Goal: Task Accomplishment & Management: Manage account settings

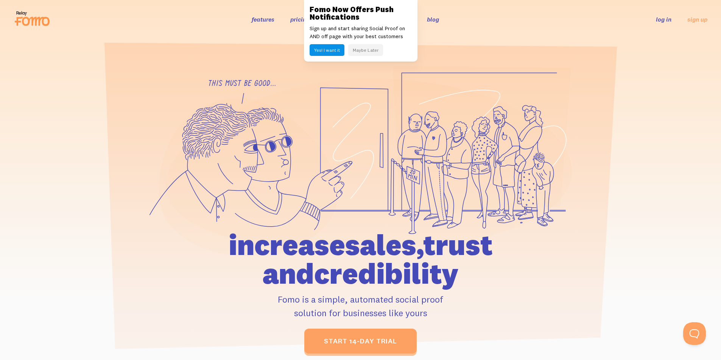
click at [663, 21] on link "log in" at bounding box center [664, 20] width 16 height 8
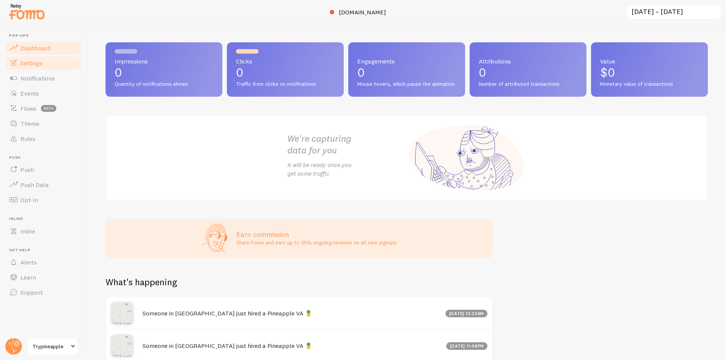
click at [54, 62] on link "Settings" at bounding box center [44, 63] width 78 height 15
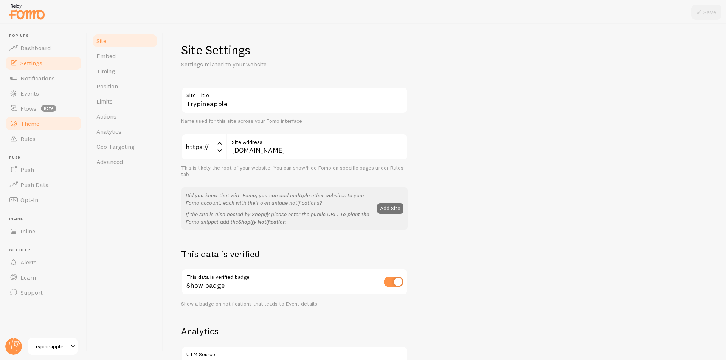
click at [41, 123] on link "Theme" at bounding box center [44, 123] width 78 height 15
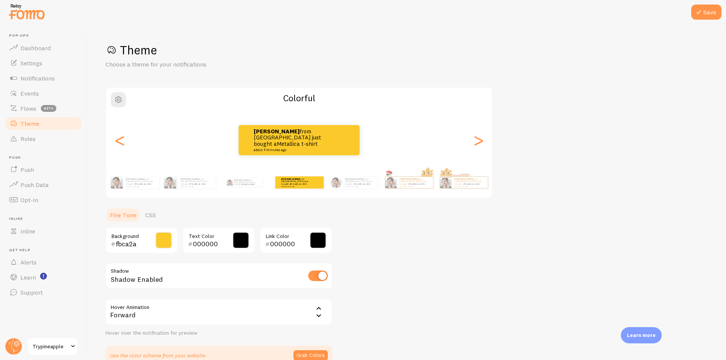
click at [160, 244] on span at bounding box center [163, 240] width 17 height 17
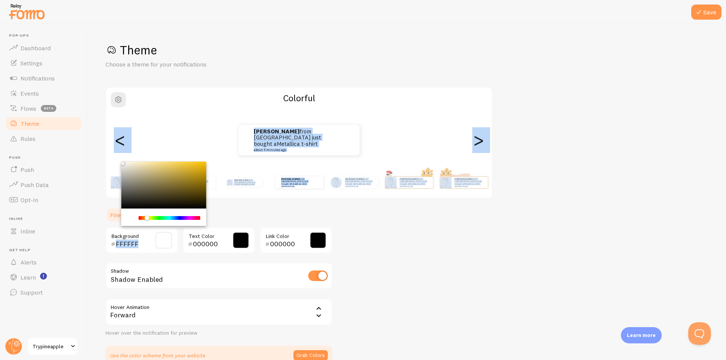
drag, startPoint x: 109, startPoint y: 154, endPoint x: 103, endPoint y: 162, distance: 10.2
click at [103, 162] on div "Save Theme Choose a theme for your notifications Colorful Vincent from Philippi…" at bounding box center [406, 192] width 639 height 336
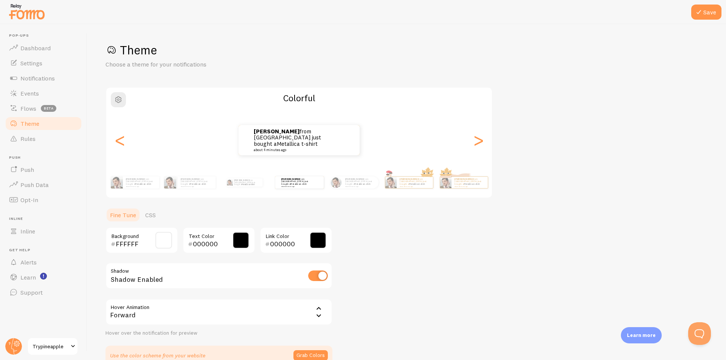
click at [443, 43] on h1 "Theme" at bounding box center [407, 50] width 603 height 16
click at [160, 239] on span at bounding box center [163, 240] width 17 height 17
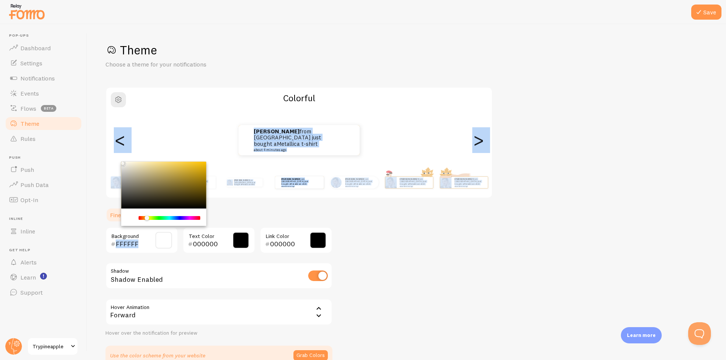
drag, startPoint x: 121, startPoint y: 164, endPoint x: 112, endPoint y: 162, distance: 9.4
click at [112, 162] on div "Theme Choose a theme for your notifications Colorful Vincent from Philippines j…" at bounding box center [407, 203] width 603 height 323
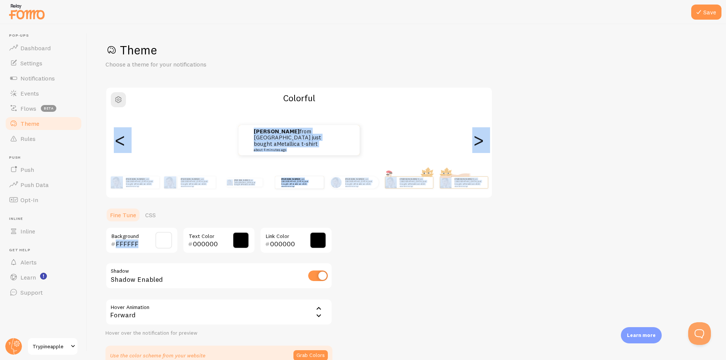
click at [137, 242] on input "FFFFFF" at bounding box center [131, 244] width 31 height 9
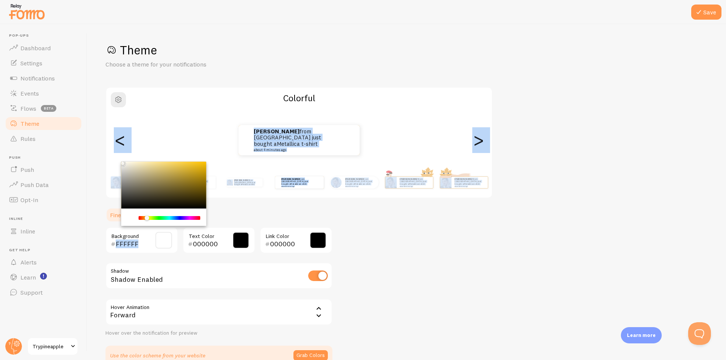
click at [137, 242] on input "FFFFFF" at bounding box center [131, 244] width 31 height 9
click at [125, 246] on input "FFFFFF" at bounding box center [131, 244] width 31 height 9
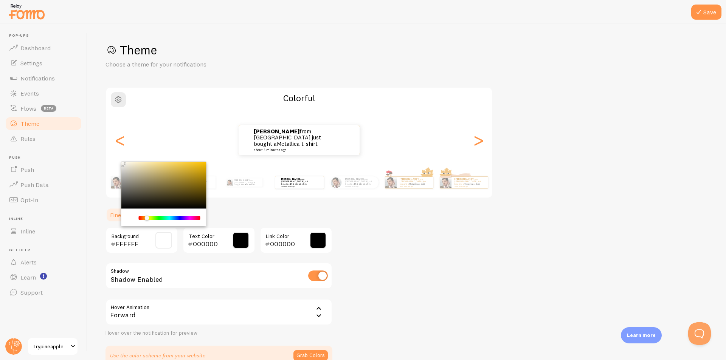
click at [123, 244] on input "FFFFFF" at bounding box center [131, 244] width 31 height 9
click at [127, 242] on input "FcFFFF" at bounding box center [131, 244] width 31 height 9
click at [134, 244] on input "FcFcFF" at bounding box center [131, 244] width 31 height 9
type input "FcFcFc"
click at [146, 230] on div "FcFcFc Background" at bounding box center [142, 240] width 73 height 26
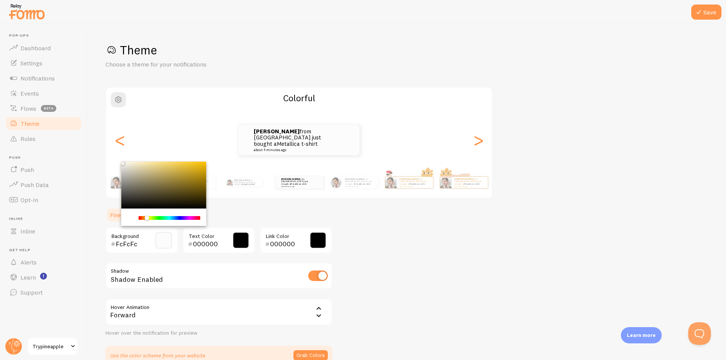
click at [435, 217] on div "Theme Choose a theme for your notifications Colorful Vincent from Philippines j…" at bounding box center [407, 203] width 603 height 323
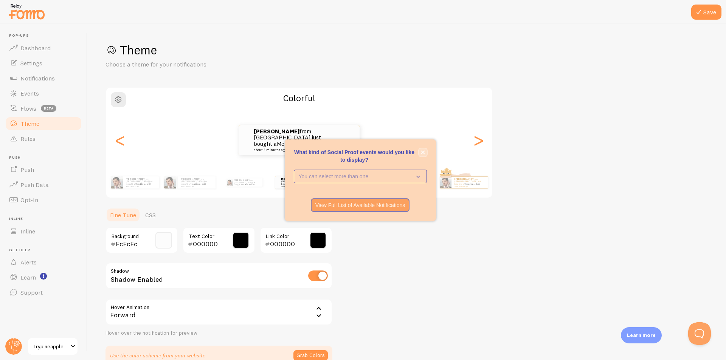
click at [421, 151] on icon "close," at bounding box center [423, 153] width 4 height 4
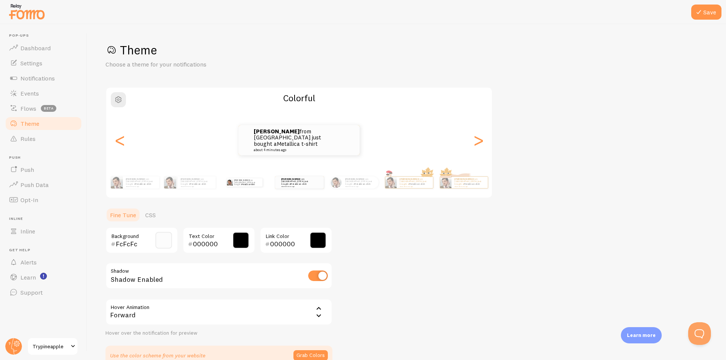
click at [248, 186] on div "Vincent from Philippines just bought a Metallica t-shirt about 4 minutes ago" at bounding box center [244, 182] width 49 height 21
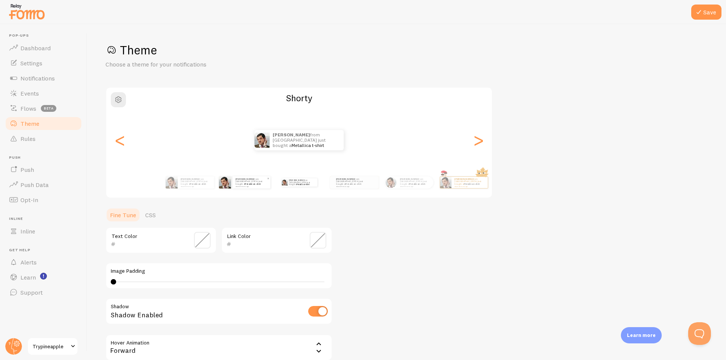
click at [244, 186] on small "about 4 minutes ago" at bounding box center [251, 187] width 31 height 2
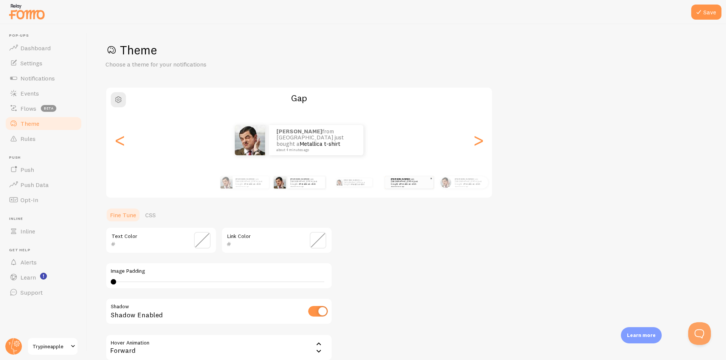
click at [408, 187] on div "Vincent from Philippines just bought a Metallica t-shirt about 4 minutes ago" at bounding box center [409, 183] width 48 height 12
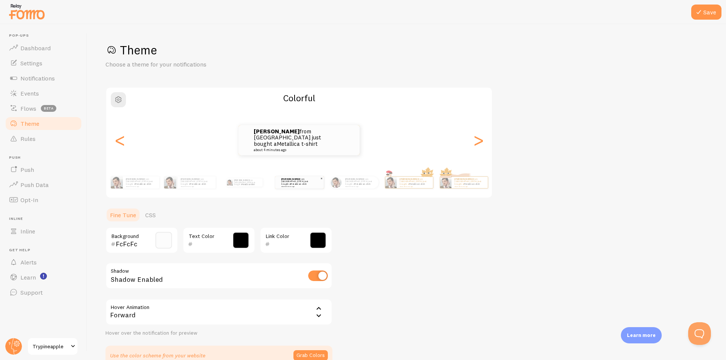
type input "000000"
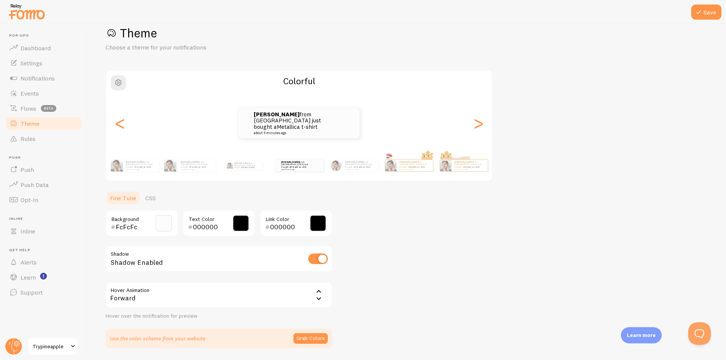
scroll to position [42, 0]
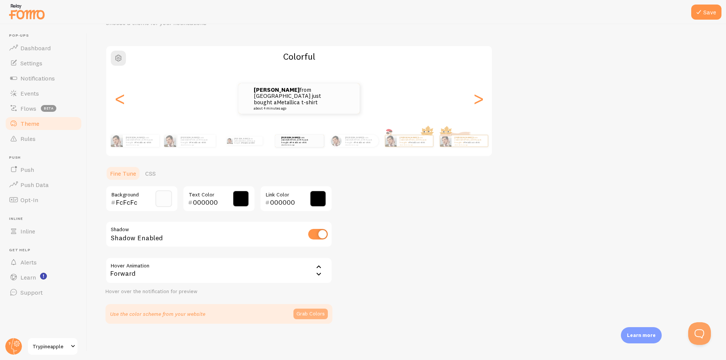
click at [316, 312] on button "Grab Colors" at bounding box center [311, 314] width 34 height 11
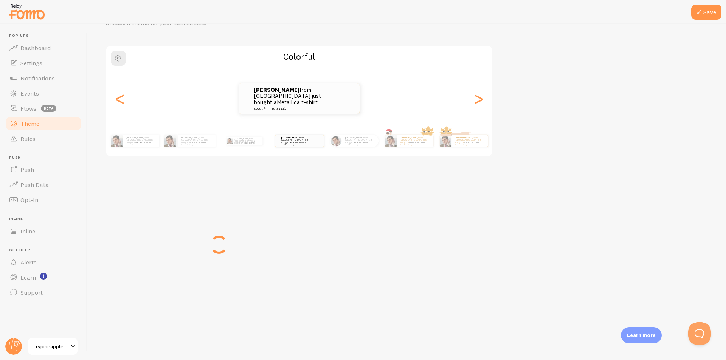
scroll to position [39, 0]
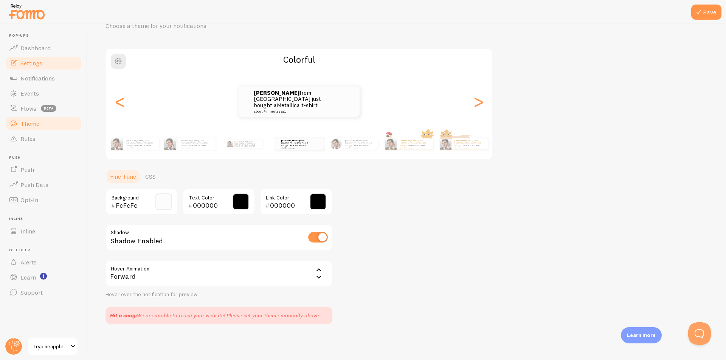
click at [43, 64] on link "Settings" at bounding box center [44, 63] width 78 height 15
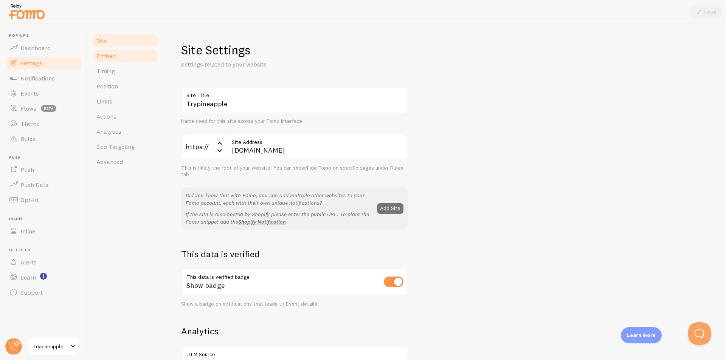
click at [119, 58] on link "Embed" at bounding box center [125, 55] width 66 height 15
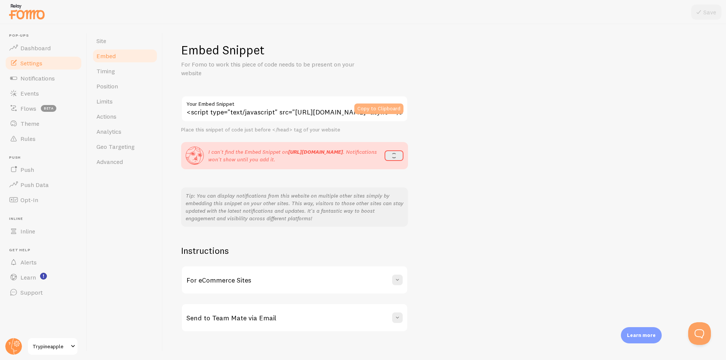
click at [373, 110] on button "Copy to Clipboard" at bounding box center [378, 109] width 49 height 11
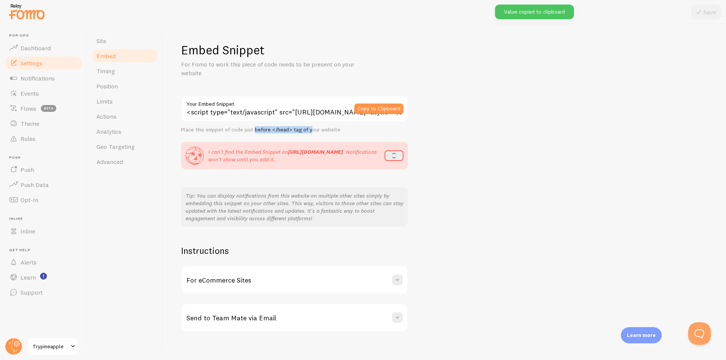
drag, startPoint x: 253, startPoint y: 130, endPoint x: 404, endPoint y: 130, distance: 150.2
click at [358, 128] on div "Place this snippet of code just before </head> tag of your website" at bounding box center [294, 130] width 227 height 7
click at [518, 122] on div "Embed Snippet For Fomo to work this piece of code needs to be present on your w…" at bounding box center [444, 187] width 527 height 290
click at [395, 155] on button "refresh" at bounding box center [392, 156] width 23 height 11
click at [388, 157] on button "refresh" at bounding box center [392, 156] width 23 height 11
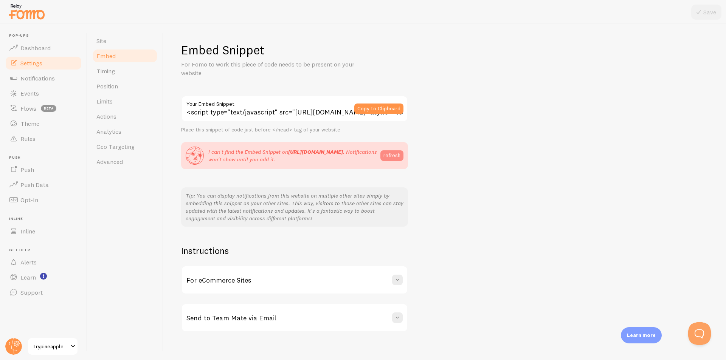
click at [394, 153] on button "refresh" at bounding box center [392, 156] width 23 height 11
click at [397, 155] on button "refresh" at bounding box center [392, 156] width 23 height 11
click at [398, 155] on button "refresh" at bounding box center [394, 156] width 19 height 11
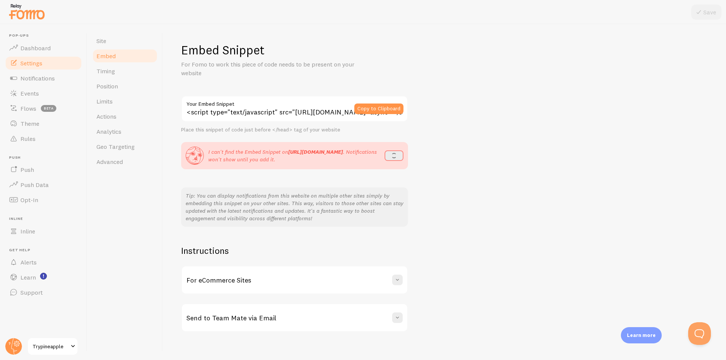
click at [398, 155] on button "refresh" at bounding box center [394, 156] width 19 height 11
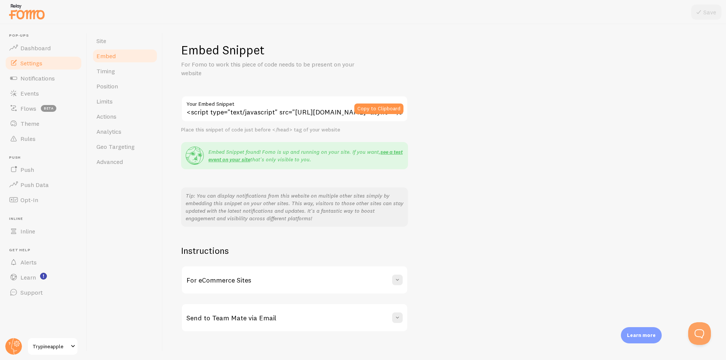
click at [398, 155] on link "see a test event on your site" at bounding box center [305, 156] width 194 height 14
click at [226, 159] on link "see a test event on your site" at bounding box center [305, 156] width 194 height 14
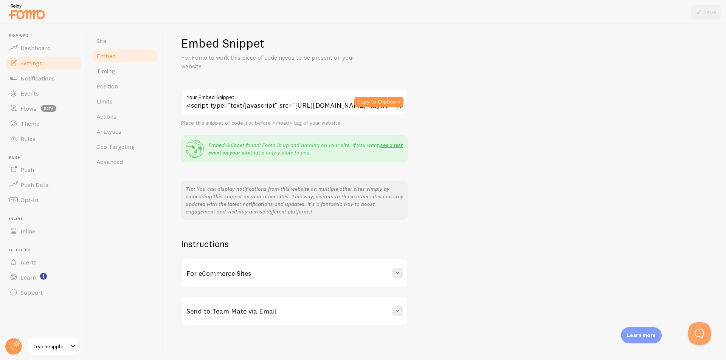
scroll to position [8, 0]
click at [40, 79] on span "Notifications" at bounding box center [37, 79] width 34 height 8
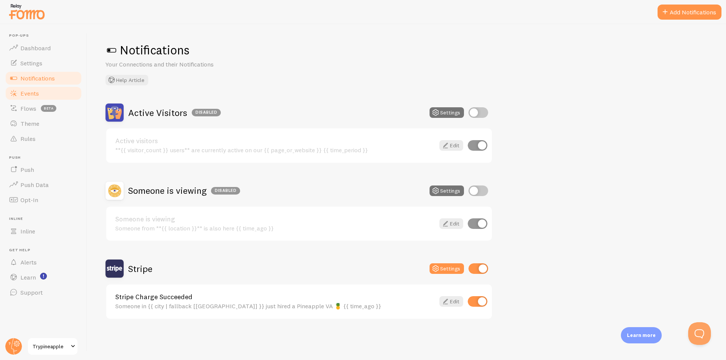
click at [16, 86] on link "Events" at bounding box center [44, 93] width 78 height 15
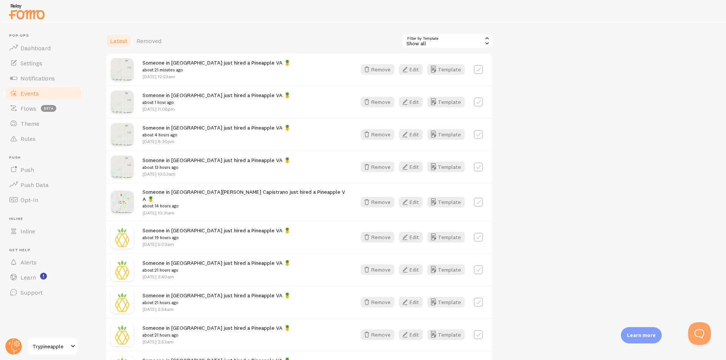
scroll to position [151, 0]
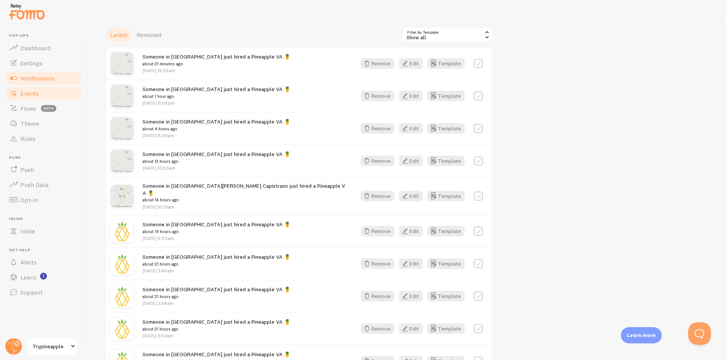
click at [32, 77] on span "Notifications" at bounding box center [37, 79] width 34 height 8
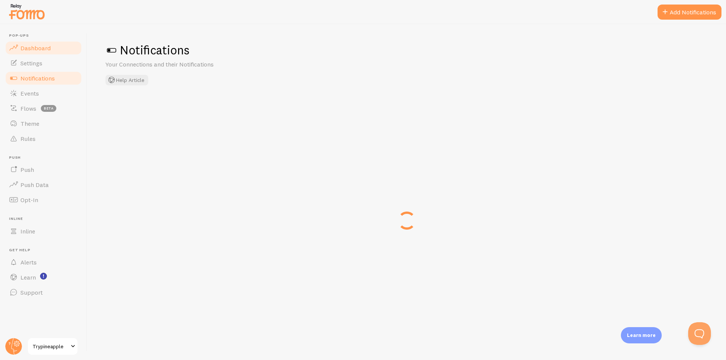
click at [40, 50] on span "Dashboard" at bounding box center [35, 48] width 30 height 8
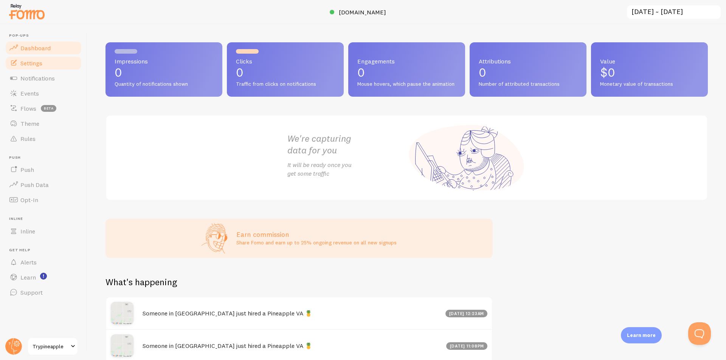
click at [41, 67] on link "Settings" at bounding box center [44, 63] width 78 height 15
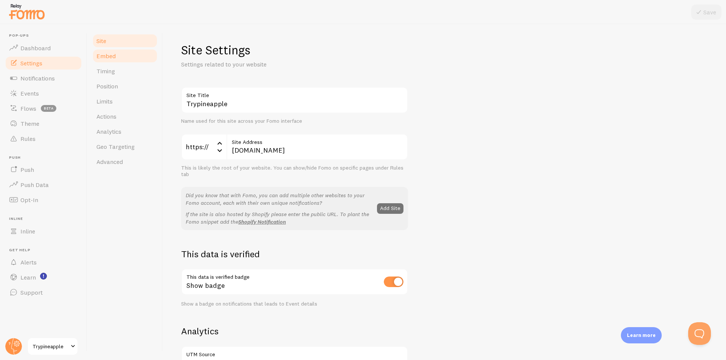
click at [118, 57] on link "Embed" at bounding box center [125, 55] width 66 height 15
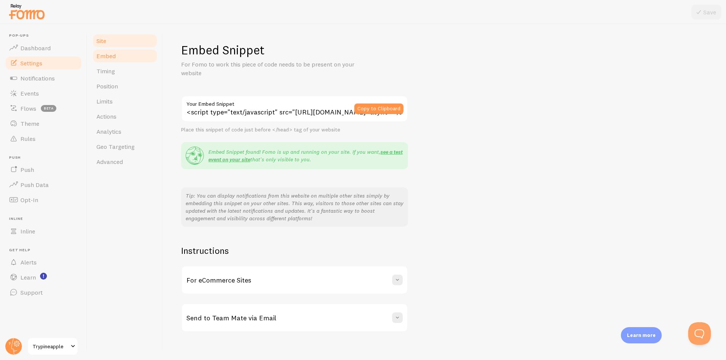
click at [117, 44] on link "Site" at bounding box center [125, 40] width 66 height 15
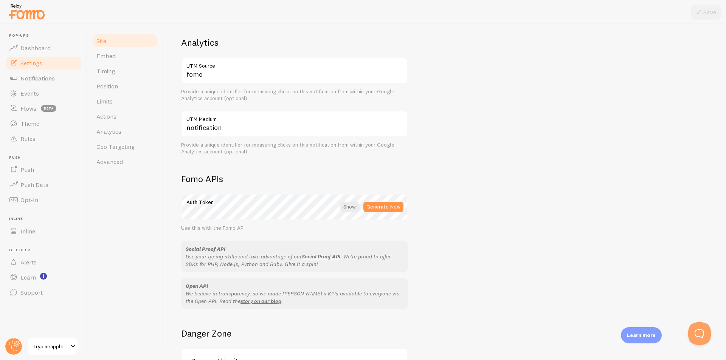
scroll to position [303, 0]
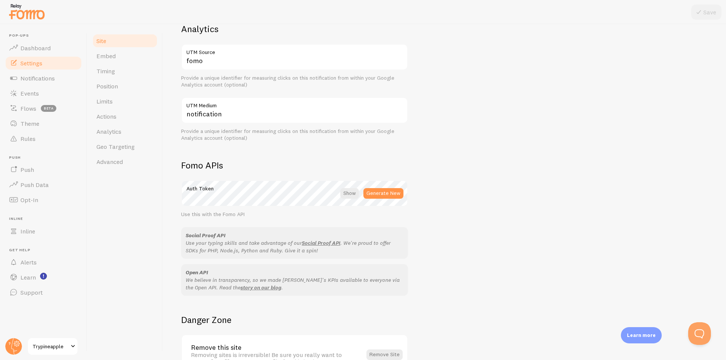
click at [110, 47] on link "Site" at bounding box center [125, 40] width 66 height 15
click at [112, 50] on link "Embed" at bounding box center [125, 55] width 66 height 15
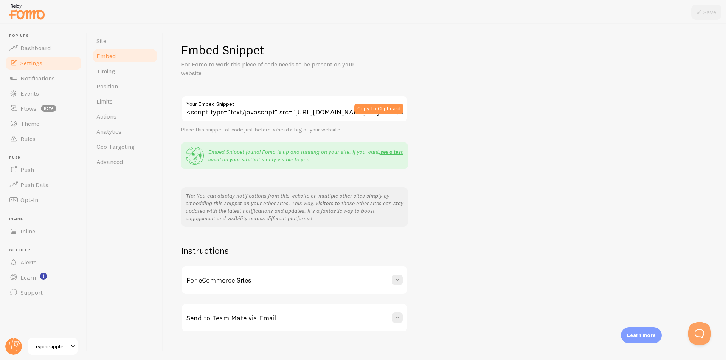
click at [114, 61] on link "Embed" at bounding box center [125, 55] width 66 height 15
click at [116, 67] on link "Timing" at bounding box center [125, 71] width 66 height 15
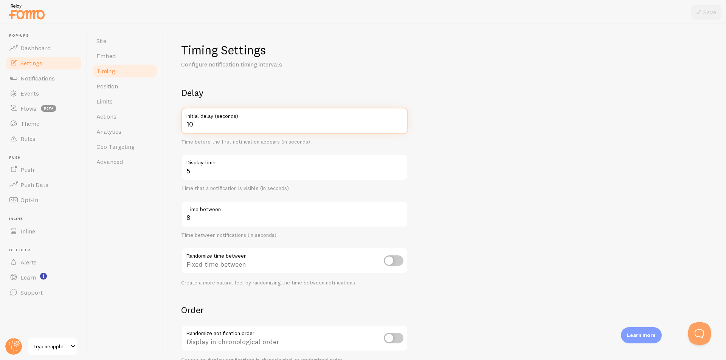
click at [206, 125] on input "10" at bounding box center [294, 121] width 227 height 26
type input "5"
drag, startPoint x: 494, startPoint y: 125, endPoint x: 505, endPoint y: 118, distance: 12.6
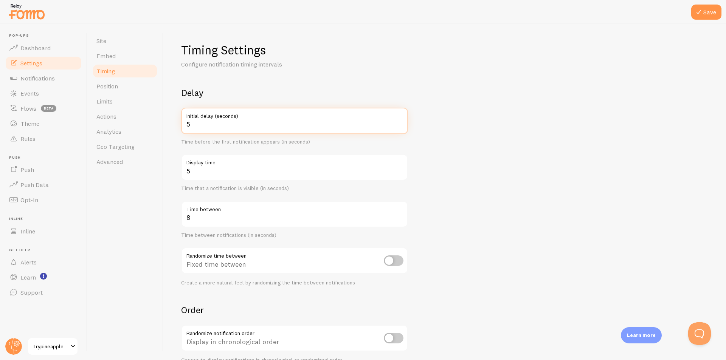
click at [497, 121] on form "Delay 5 Initial delay (seconds) Time before the first notification appears (in …" at bounding box center [444, 249] width 527 height 325
click at [707, 9] on button "Save" at bounding box center [706, 12] width 30 height 15
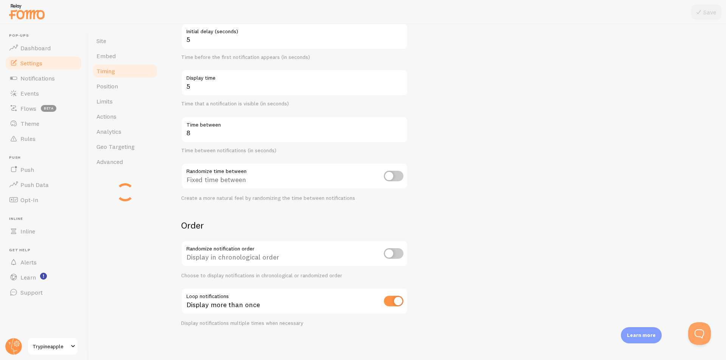
scroll to position [87, 0]
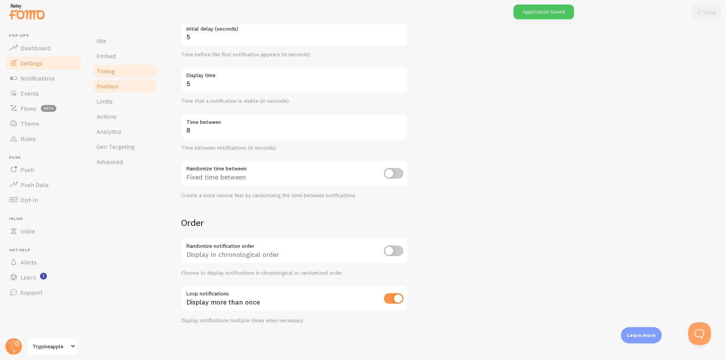
click at [113, 91] on link "Position" at bounding box center [125, 86] width 66 height 15
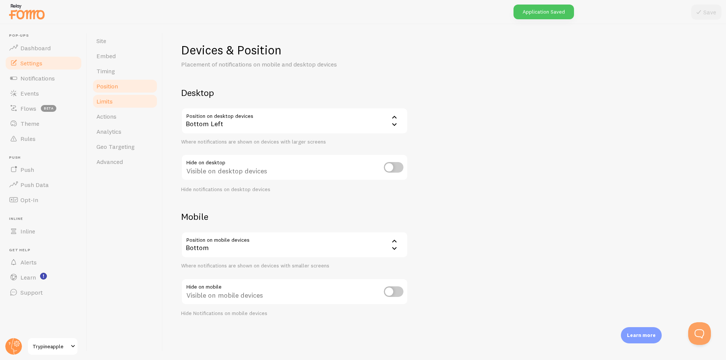
click at [109, 102] on span "Limits" at bounding box center [104, 102] width 16 height 8
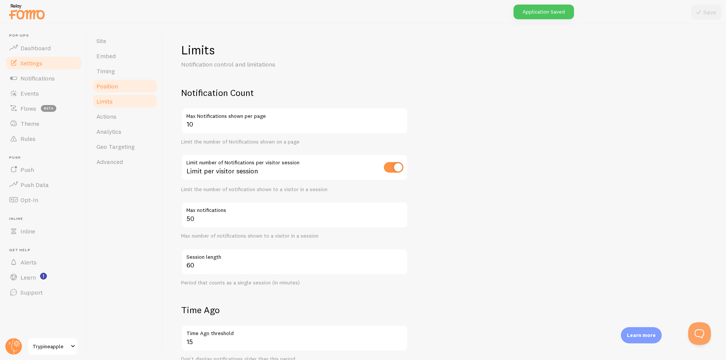
click at [116, 85] on span "Position" at bounding box center [107, 86] width 22 height 8
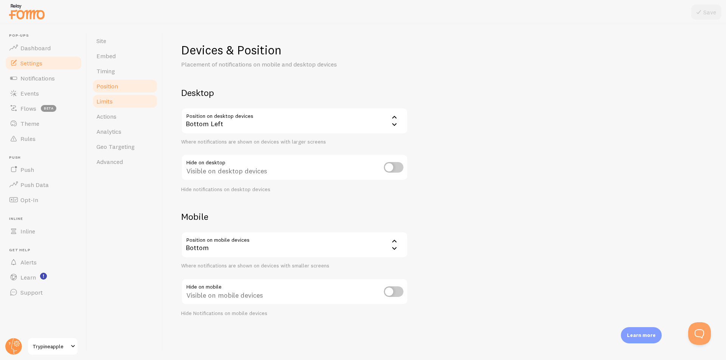
click at [112, 98] on span "Limits" at bounding box center [104, 102] width 16 height 8
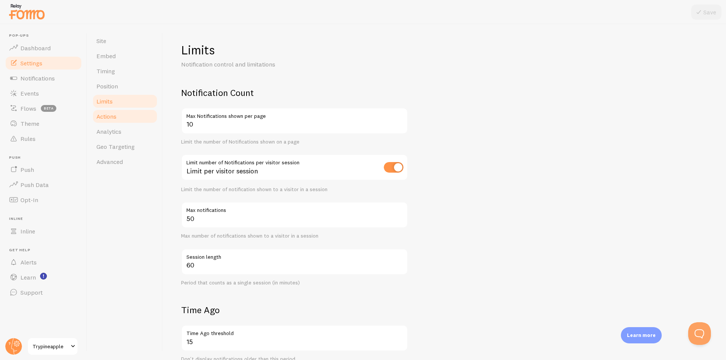
click at [117, 110] on link "Actions" at bounding box center [125, 116] width 66 height 15
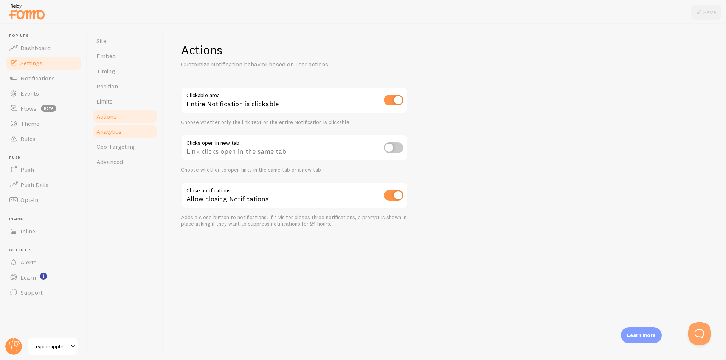
click at [124, 129] on link "Analytics" at bounding box center [125, 131] width 66 height 15
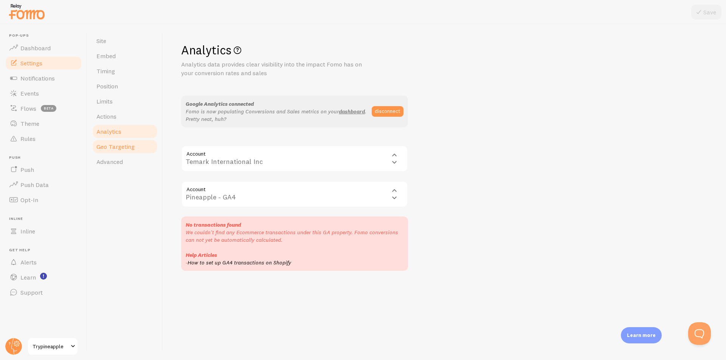
click at [122, 151] on link "Geo Targeting" at bounding box center [125, 146] width 66 height 15
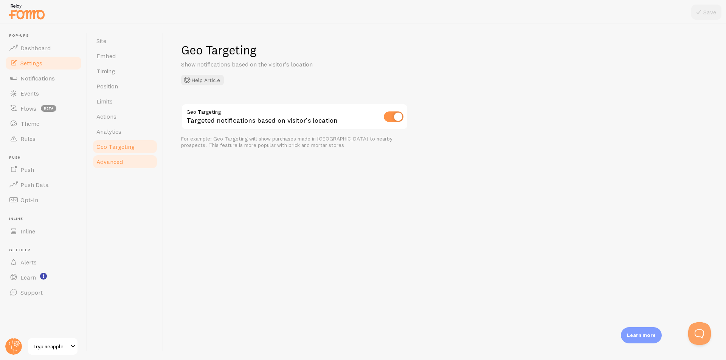
click at [121, 166] on link "Advanced" at bounding box center [125, 161] width 66 height 15
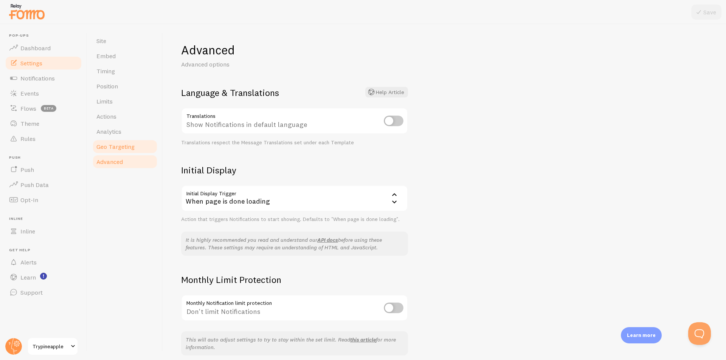
click at [120, 151] on link "Geo Targeting" at bounding box center [125, 146] width 66 height 15
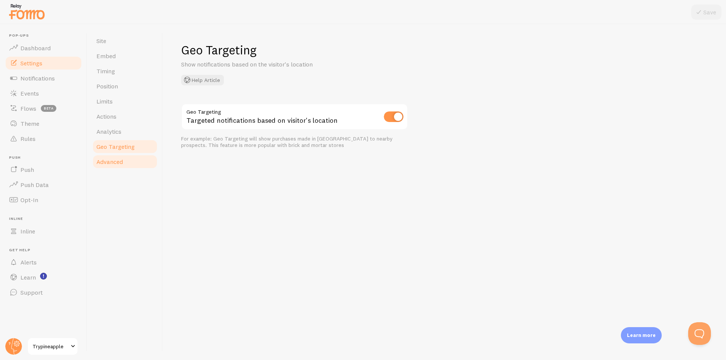
click at [112, 165] on span "Advanced" at bounding box center [109, 162] width 26 height 8
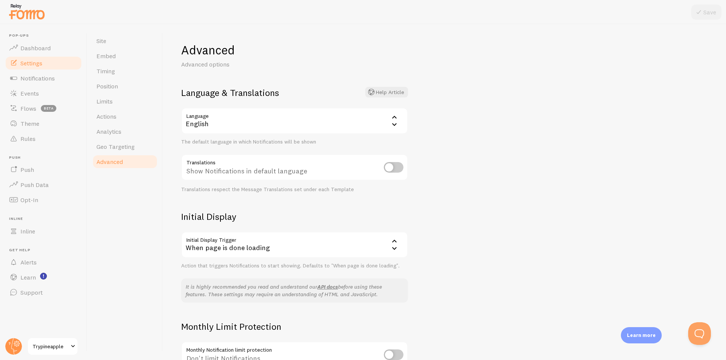
click at [277, 247] on div "When page is done loading" at bounding box center [294, 245] width 227 height 26
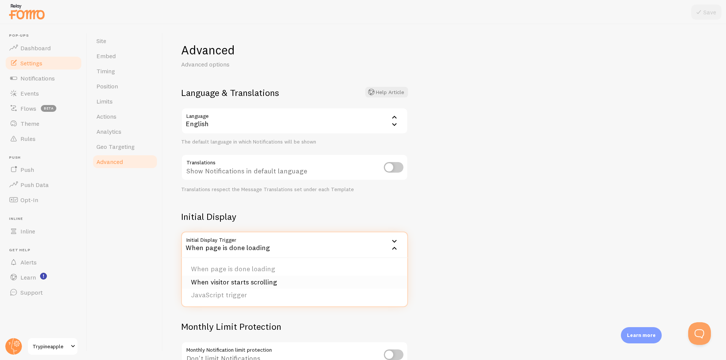
click at [286, 278] on li "When visitor starts scrolling" at bounding box center [294, 282] width 225 height 13
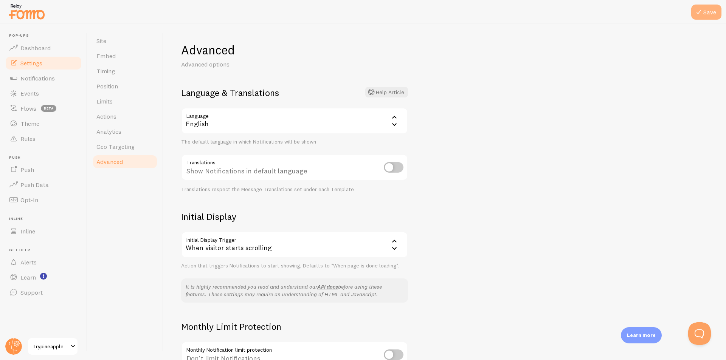
click at [699, 13] on icon at bounding box center [698, 12] width 9 height 9
click at [31, 78] on span "Notifications" at bounding box center [37, 79] width 34 height 8
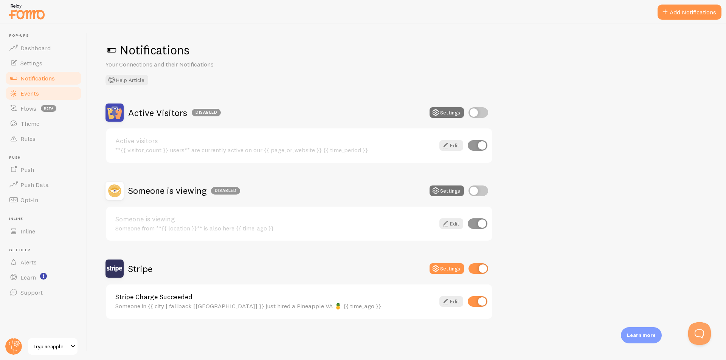
click at [34, 97] on link "Events" at bounding box center [44, 93] width 78 height 15
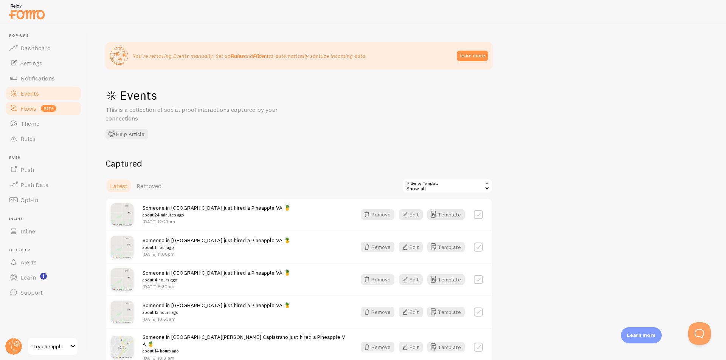
click at [29, 111] on span "Flows" at bounding box center [28, 109] width 16 height 8
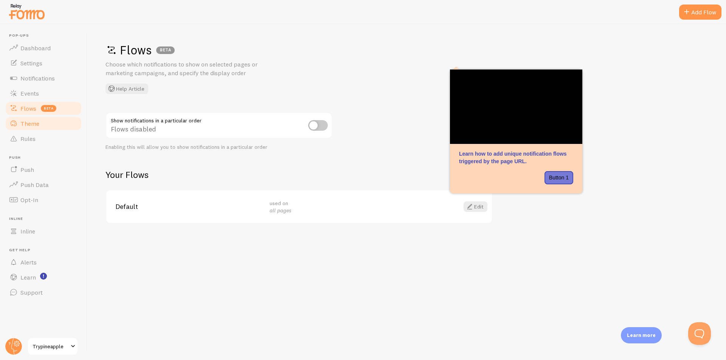
click at [36, 129] on link "Theme" at bounding box center [44, 123] width 78 height 15
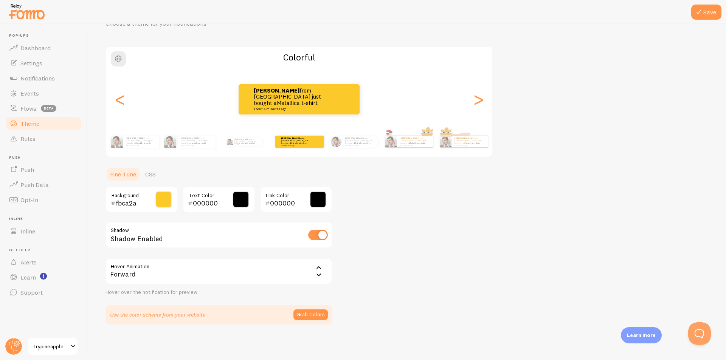
scroll to position [42, 0]
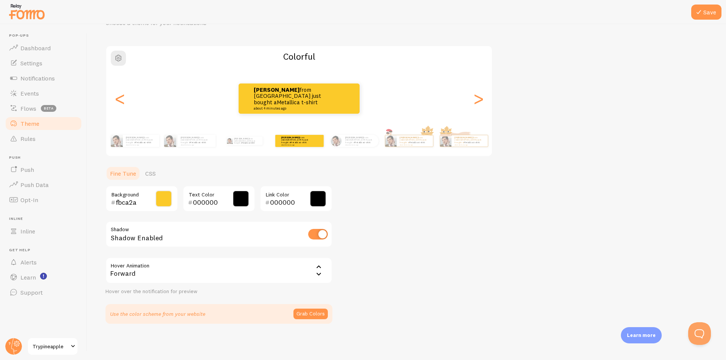
click at [130, 204] on input "fbca2a" at bounding box center [131, 202] width 31 height 9
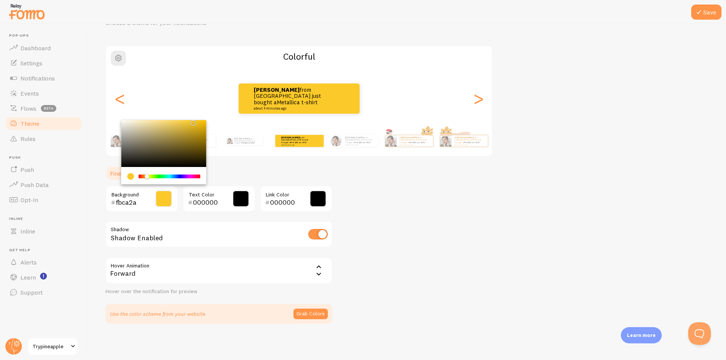
click at [131, 202] on input "fbca2a" at bounding box center [131, 202] width 31 height 9
click at [131, 203] on input "fbca2a" at bounding box center [131, 202] width 31 height 9
drag, startPoint x: 137, startPoint y: 205, endPoint x: 118, endPoint y: 203, distance: 19.4
click at [118, 203] on input "fbca2a" at bounding box center [131, 202] width 31 height 9
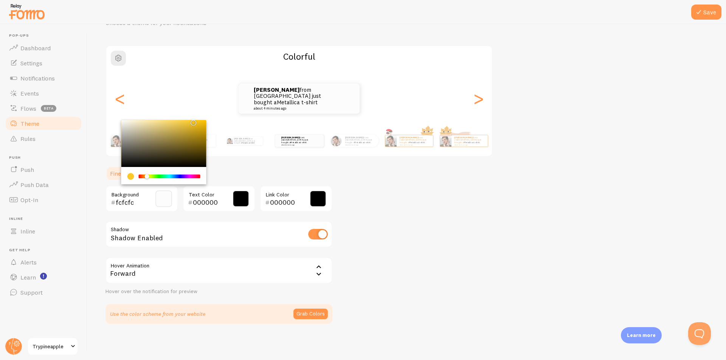
type input "fcfcfc"
click at [476, 212] on div "Theme Choose a theme for your notifications Colorful Vincent from Philippines j…" at bounding box center [407, 162] width 603 height 323
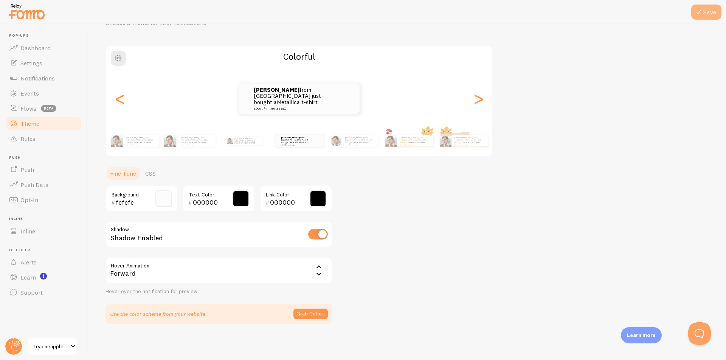
click at [706, 15] on button "Save" at bounding box center [706, 12] width 30 height 15
click at [696, 13] on icon at bounding box center [698, 12] width 9 height 9
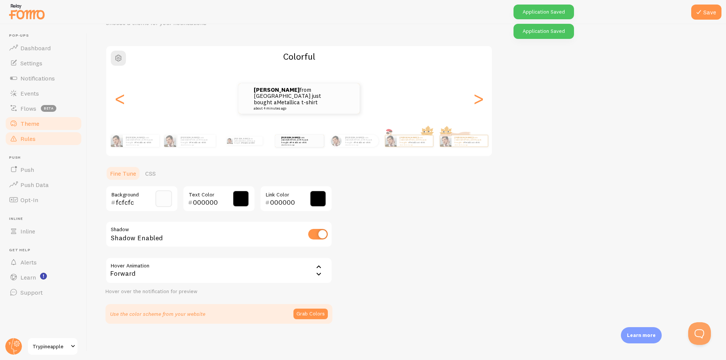
click at [34, 139] on span "Rules" at bounding box center [27, 139] width 15 height 8
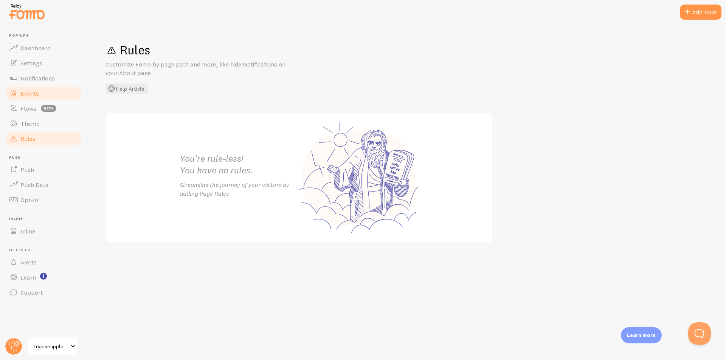
click at [31, 94] on span "Events" at bounding box center [29, 94] width 19 height 8
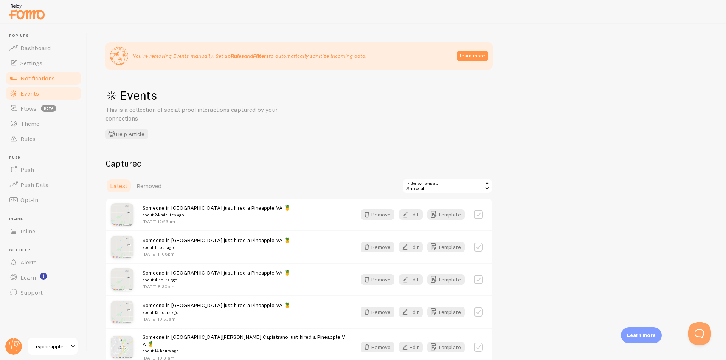
click at [35, 79] on span "Notifications" at bounding box center [37, 79] width 34 height 8
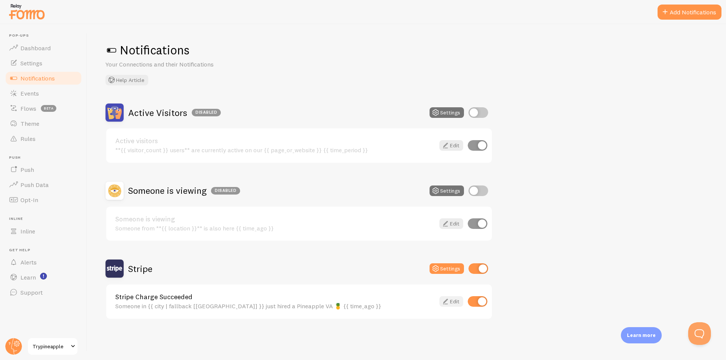
click at [455, 301] on link "Edit" at bounding box center [452, 302] width 24 height 11
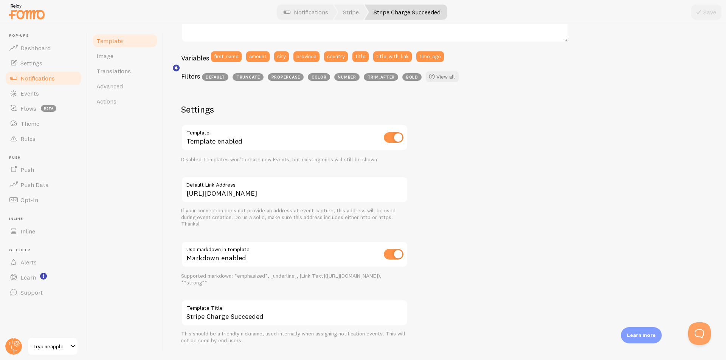
scroll to position [205, 0]
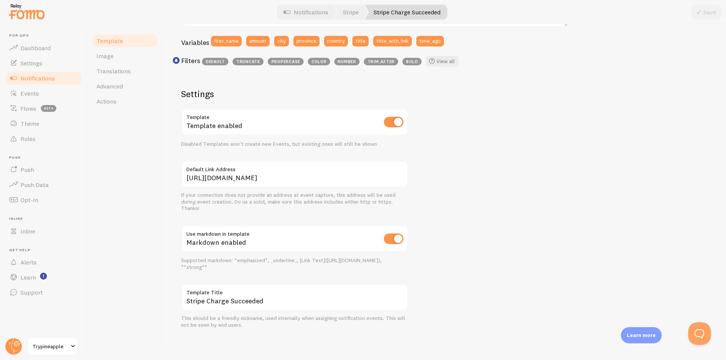
click at [304, 126] on div "Template enabled" at bounding box center [294, 123] width 227 height 28
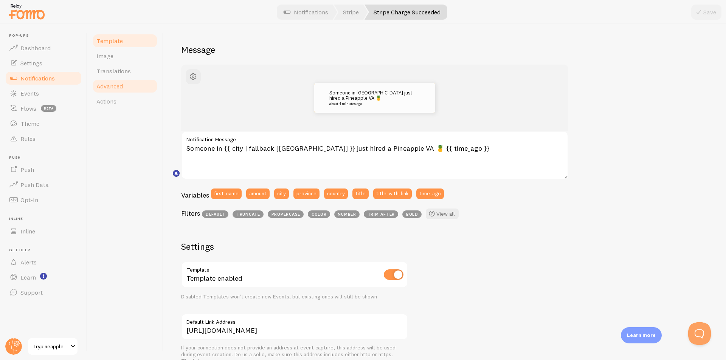
scroll to position [0, 0]
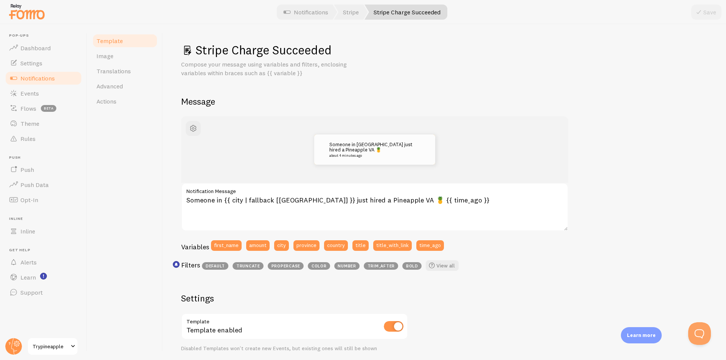
click at [129, 44] on link "Template" at bounding box center [125, 40] width 66 height 15
click at [37, 94] on span "Events" at bounding box center [29, 94] width 19 height 8
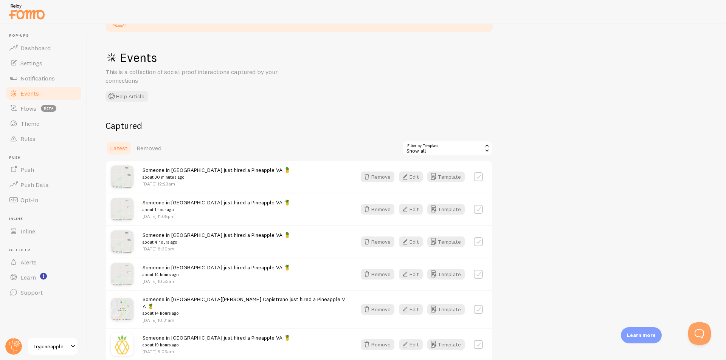
scroll to position [76, 0]
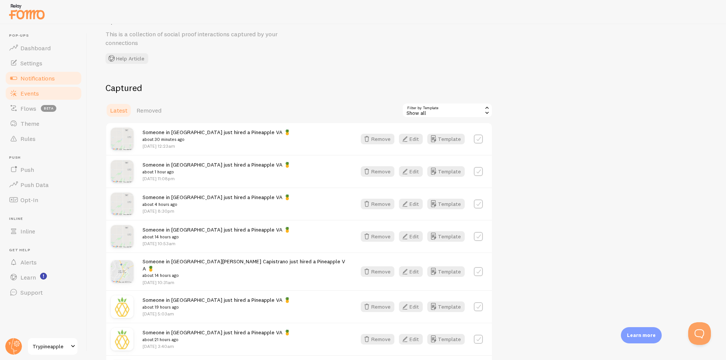
click at [46, 76] on span "Notifications" at bounding box center [37, 79] width 34 height 8
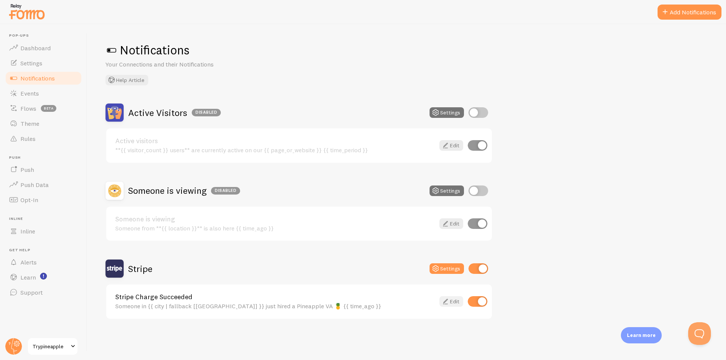
click at [451, 303] on link "Edit" at bounding box center [452, 302] width 24 height 11
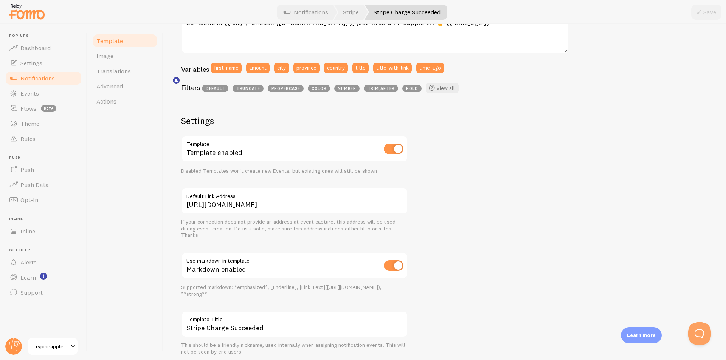
scroll to position [205, 0]
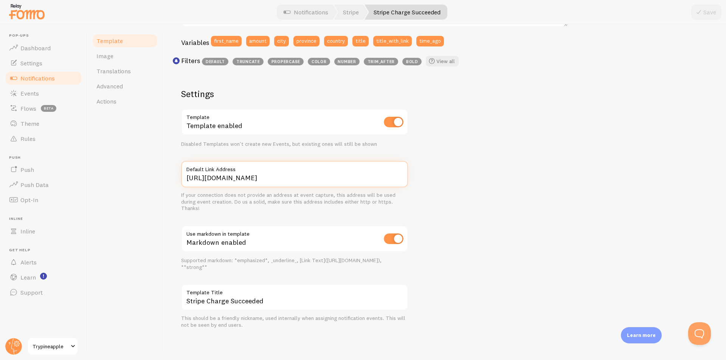
click at [275, 181] on input "https://trypineapple.com/contact/" at bounding box center [294, 174] width 227 height 26
click at [310, 179] on input "https://trypineapple.com/contact/" at bounding box center [294, 174] width 227 height 26
click at [112, 85] on span "Advanced" at bounding box center [109, 86] width 26 height 8
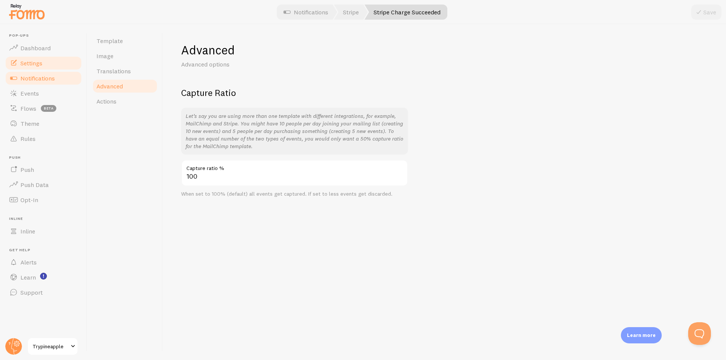
click at [30, 66] on span "Settings" at bounding box center [31, 63] width 22 height 8
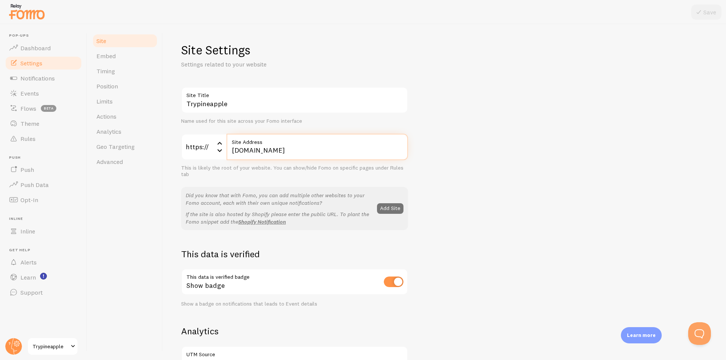
click at [259, 149] on input "trypineapple.com" at bounding box center [318, 147] width 182 height 26
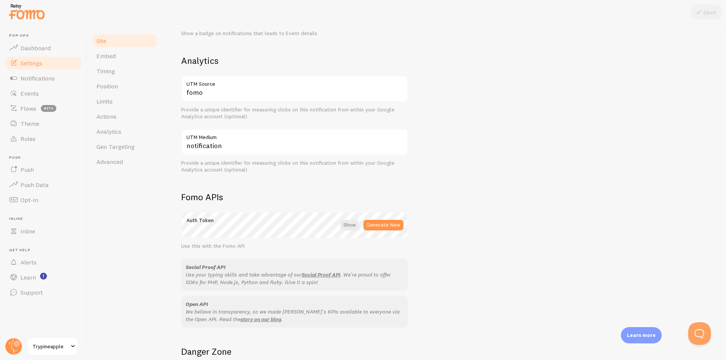
scroll to position [340, 0]
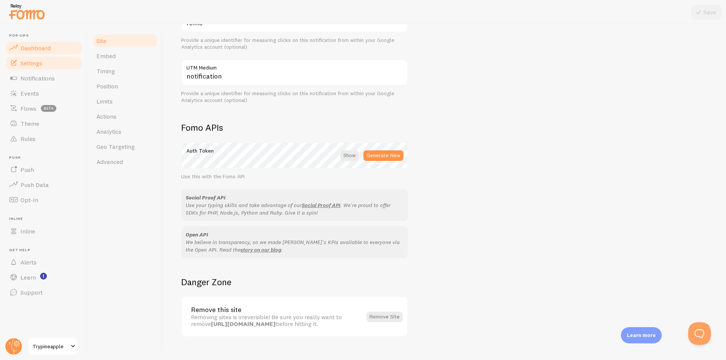
click at [39, 42] on link "Dashboard" at bounding box center [44, 47] width 78 height 15
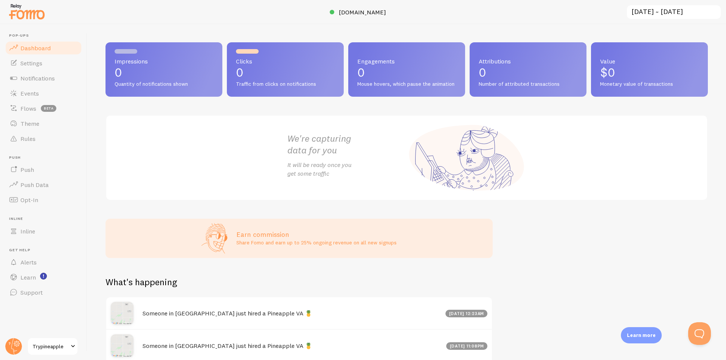
click at [62, 347] on span "Trypineapple" at bounding box center [51, 346] width 36 height 9
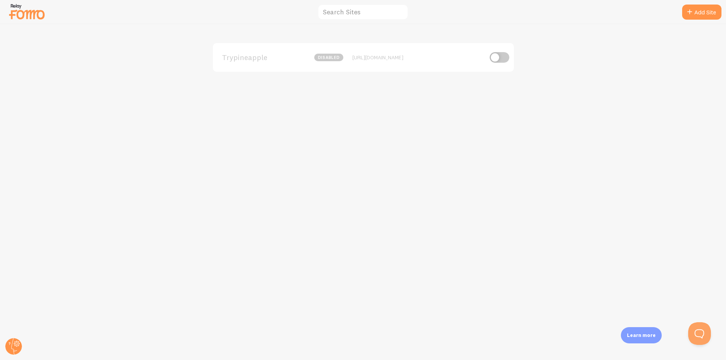
click at [500, 56] on input "checkbox" at bounding box center [500, 57] width 20 height 11
checkbox input "true"
click at [375, 117] on div "Trypineapple 0 Impressions - https://trypineapple.com" at bounding box center [363, 192] width 726 height 336
click at [12, 350] on circle at bounding box center [13, 347] width 17 height 17
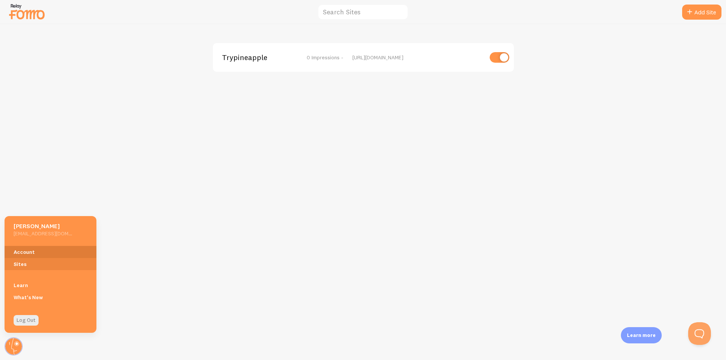
click at [37, 256] on link "Account" at bounding box center [51, 252] width 92 height 12
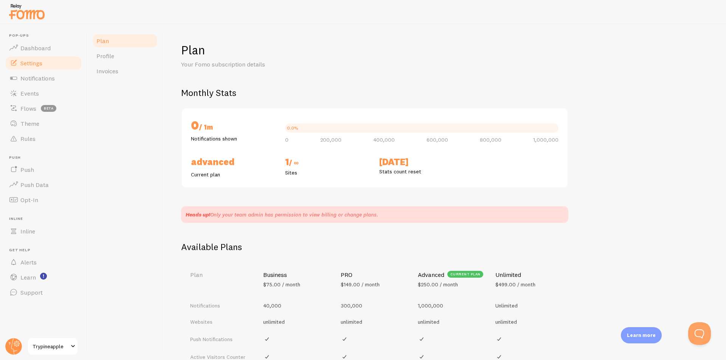
click at [43, 67] on link "Settings" at bounding box center [44, 63] width 78 height 15
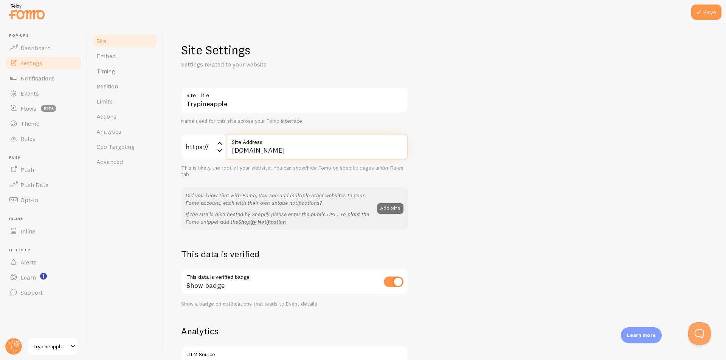
click at [268, 153] on input "trypineapple.com" at bounding box center [318, 147] width 182 height 26
click at [518, 59] on div "Site Settings Settings related to your website Trypineapple Site Title Name use…" at bounding box center [444, 359] width 527 height 635
click at [45, 81] on span "Notifications" at bounding box center [37, 79] width 34 height 8
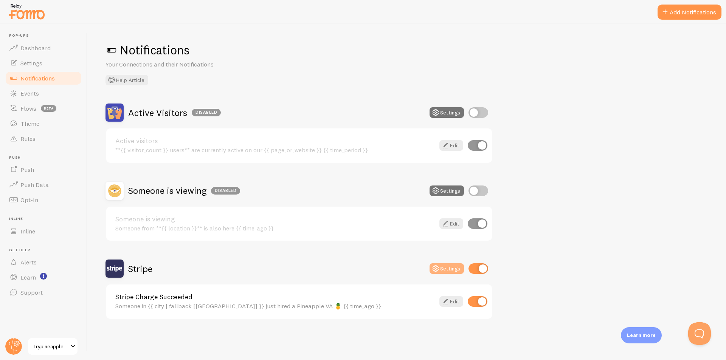
click at [451, 270] on button "Settings" at bounding box center [447, 269] width 34 height 11
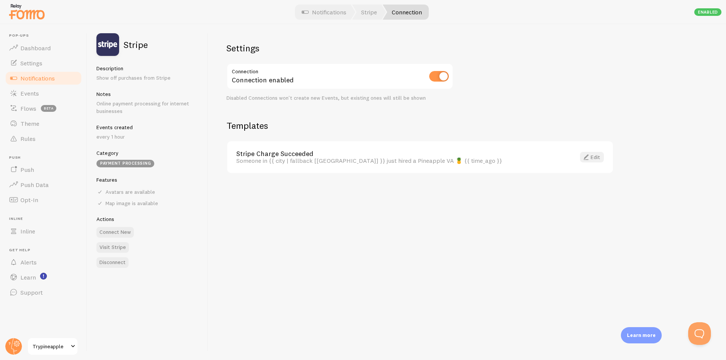
click at [592, 157] on link "Edit" at bounding box center [592, 157] width 24 height 11
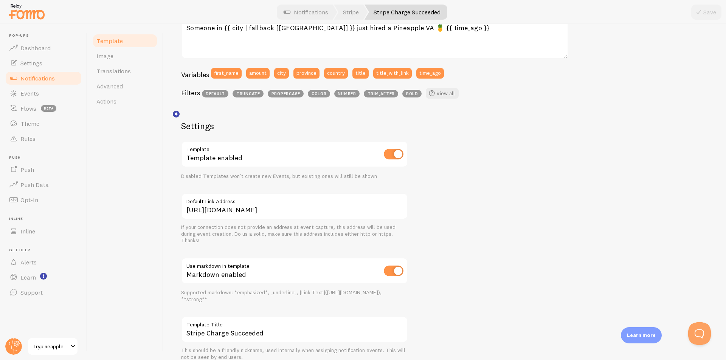
scroll to position [205, 0]
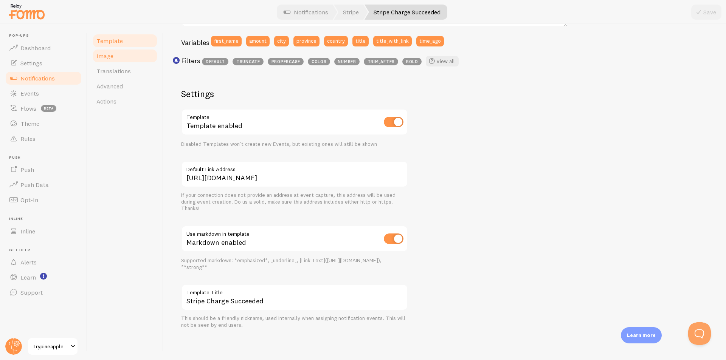
click at [111, 51] on link "Image" at bounding box center [125, 55] width 66 height 15
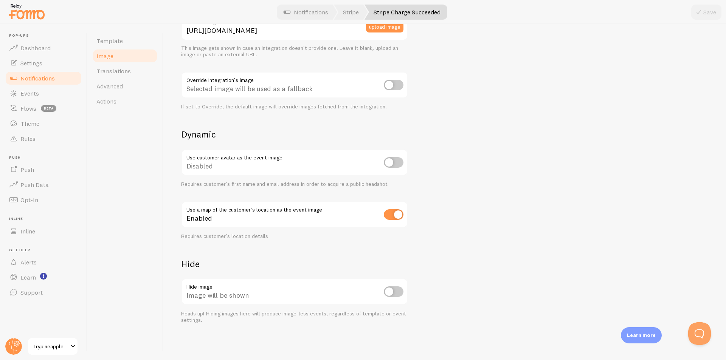
scroll to position [122, 0]
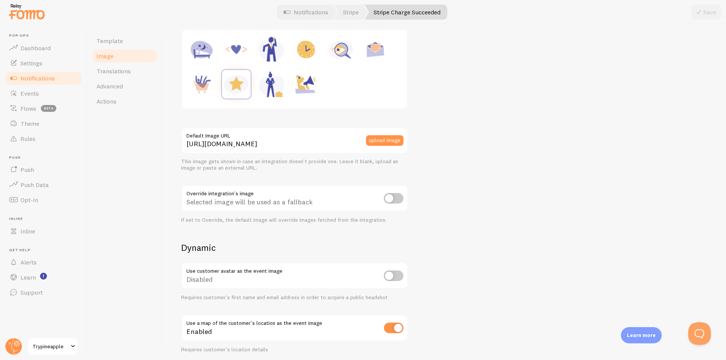
click at [389, 199] on input "checkbox" at bounding box center [394, 198] width 20 height 11
checkbox input "true"
click at [473, 171] on div "This is true for every new event that is created. To change the apperance of ol…" at bounding box center [444, 206] width 527 height 464
click at [706, 6] on button "Save" at bounding box center [706, 12] width 30 height 15
click at [370, 145] on button "upload image" at bounding box center [384, 140] width 37 height 11
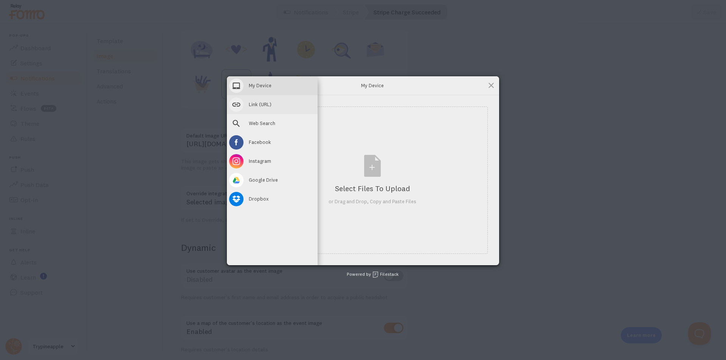
click at [231, 106] on span at bounding box center [236, 105] width 14 height 14
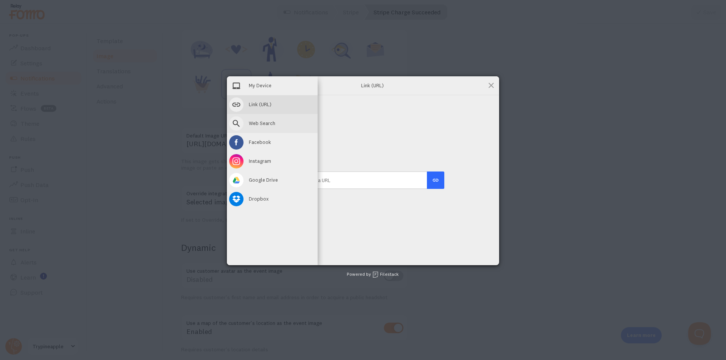
click at [236, 128] on span at bounding box center [236, 124] width 14 height 14
click at [246, 82] on div "My Device" at bounding box center [272, 85] width 91 height 19
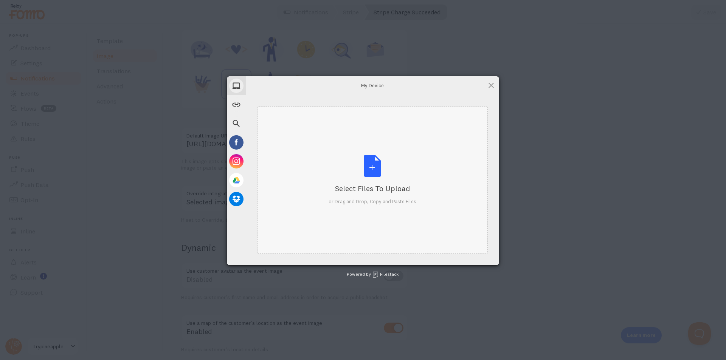
click at [385, 159] on div "Select Files to Upload or Drag and Drop, Copy and Paste Files" at bounding box center [373, 180] width 88 height 50
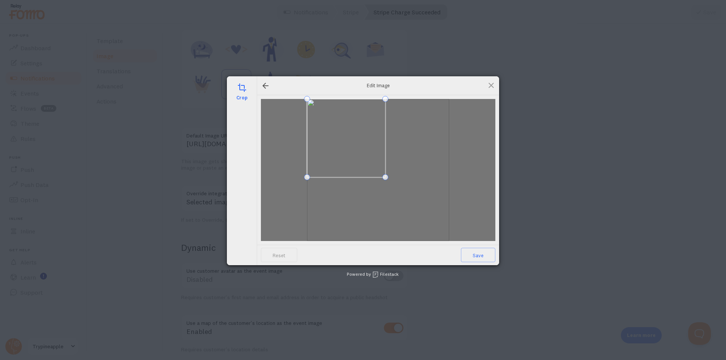
click at [385, 180] on span at bounding box center [385, 177] width 6 height 6
click at [397, 158] on span at bounding box center [379, 150] width 78 height 78
click at [480, 258] on span "Save" at bounding box center [478, 255] width 34 height 14
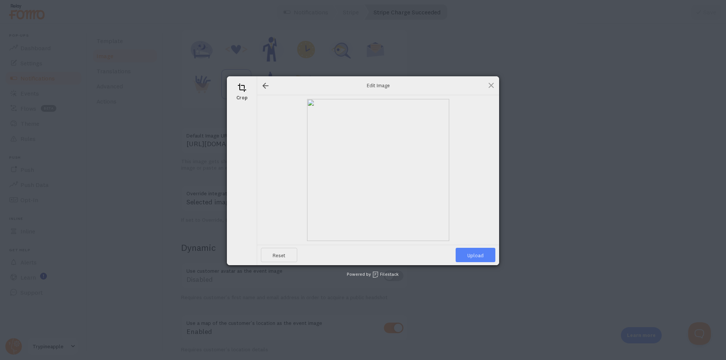
click at [485, 248] on span "Upload" at bounding box center [476, 255] width 40 height 14
type input "https://process.filestackapi.com/ApqhzE1ldTzuKSj33adqez/resize=width:170,height…"
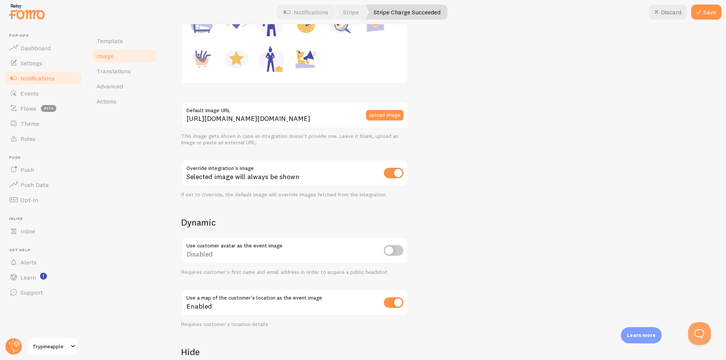
scroll to position [160, 0]
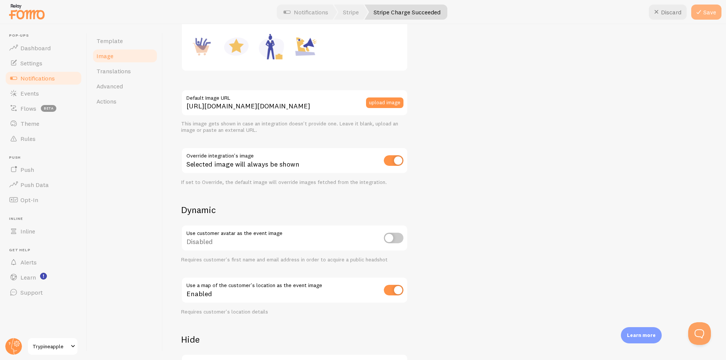
click at [704, 10] on button "Save" at bounding box center [706, 12] width 30 height 15
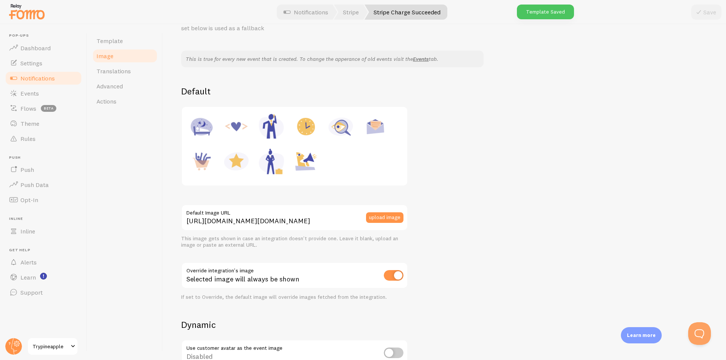
scroll to position [9, 0]
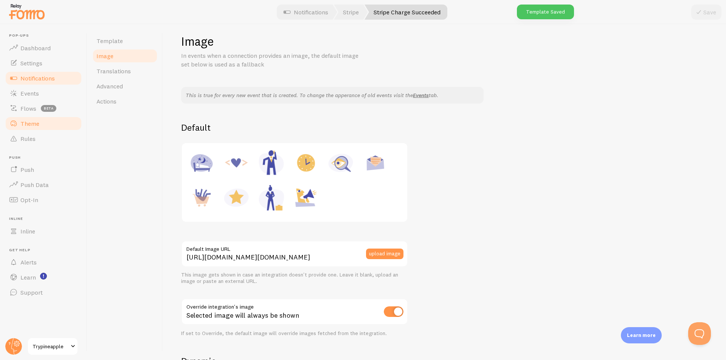
click at [28, 124] on span "Theme" at bounding box center [29, 124] width 19 height 8
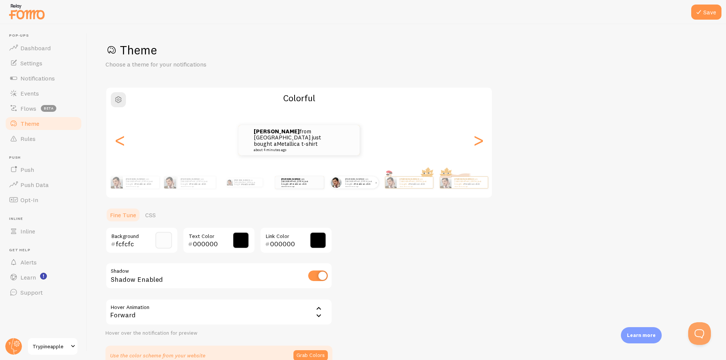
click at [348, 181] on p "Vincent from Philippines just bought a Metallica t-shirt about 4 minutes ago" at bounding box center [360, 182] width 30 height 9
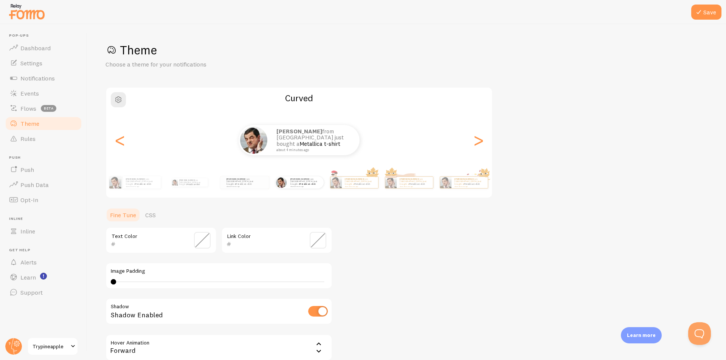
click at [138, 247] on input "text" at bounding box center [150, 244] width 69 height 9
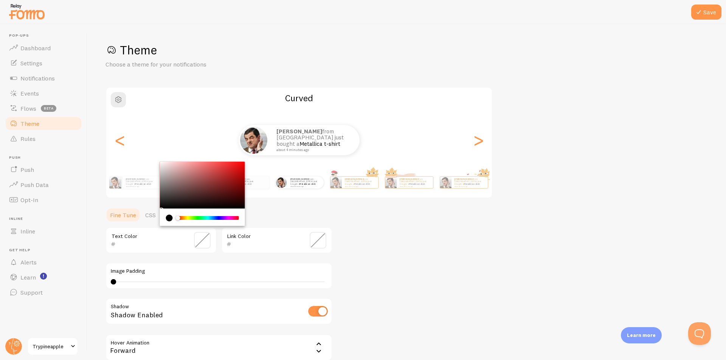
click at [398, 257] on div "Theme Choose a theme for your notifications Curved Vincent from Philippines jus…" at bounding box center [407, 221] width 603 height 359
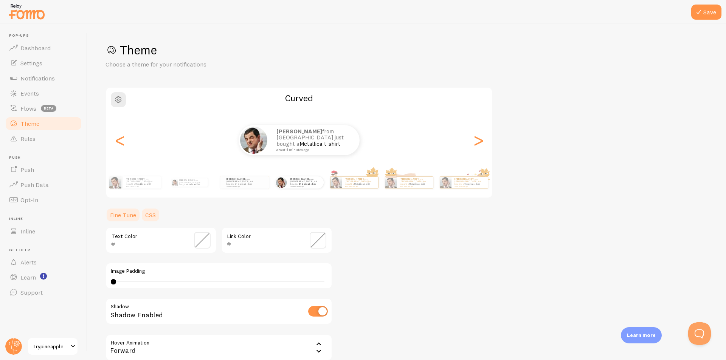
click at [147, 216] on link "CSS" at bounding box center [151, 215] width 20 height 15
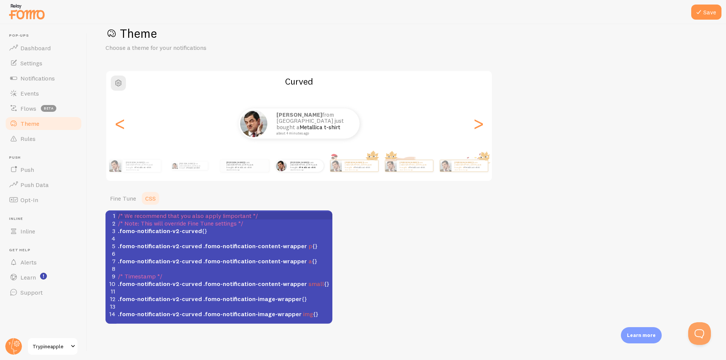
scroll to position [3, 0]
click at [201, 231] on span ".fomo-notification-v2-curved {}" at bounding box center [162, 231] width 89 height 8
type textarea "col"
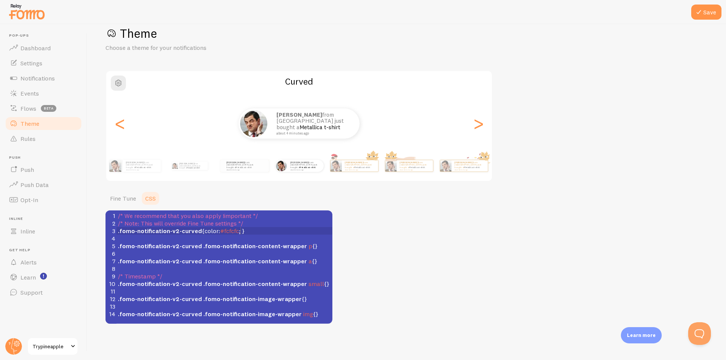
scroll to position [3, 38]
type textarea "color: #fcfcfc;"
click at [366, 219] on div "Theme Choose a theme for your notifications Curved [PERSON_NAME] from [GEOGRAPH…" at bounding box center [407, 175] width 603 height 298
click at [117, 203] on link "Fine Tune" at bounding box center [123, 198] width 35 height 15
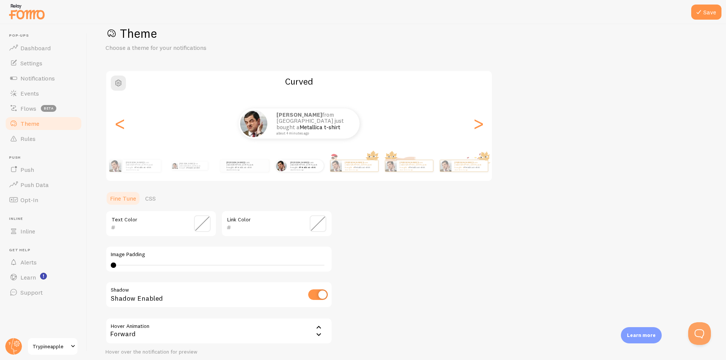
click at [207, 221] on span at bounding box center [202, 224] width 17 height 17
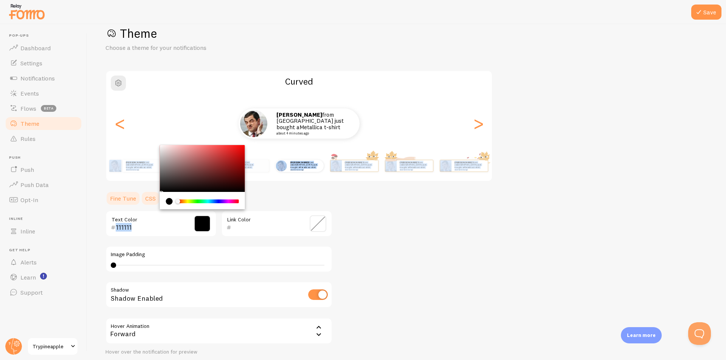
type input "000000"
drag, startPoint x: 159, startPoint y: 155, endPoint x: 149, endPoint y: 203, distance: 49.1
click at [149, 202] on section "Fine Tune CSS 000000 Text Color Link Color Image Padding 4 4 - undefined Shadow…" at bounding box center [219, 288] width 227 height 194
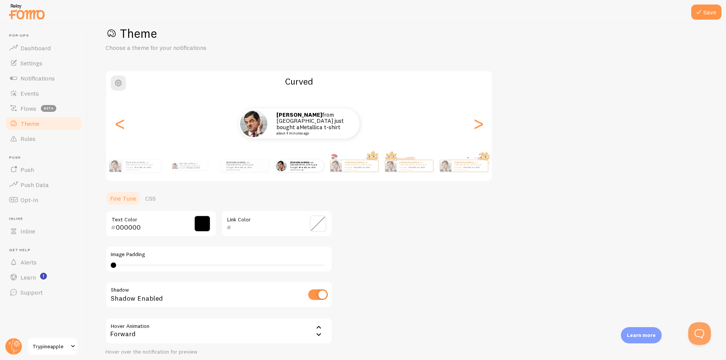
click at [430, 239] on div "Theme Choose a theme for your notifications Curved Vincent from Philippines jus…" at bounding box center [407, 205] width 603 height 359
click at [710, 11] on button "Save" at bounding box center [706, 12] width 30 height 15
click at [701, 14] on icon at bounding box center [698, 12] width 9 height 9
click at [27, 97] on link "Events" at bounding box center [44, 93] width 78 height 15
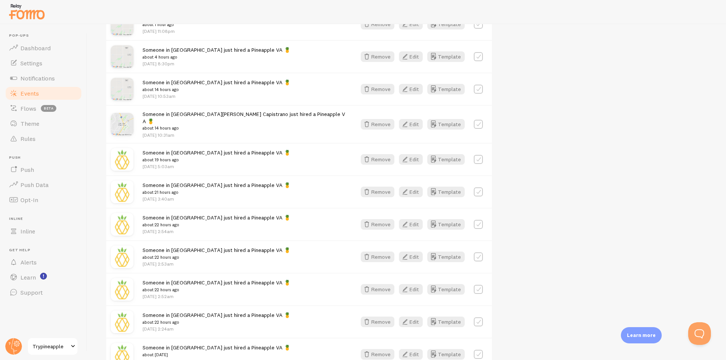
scroll to position [227, 0]
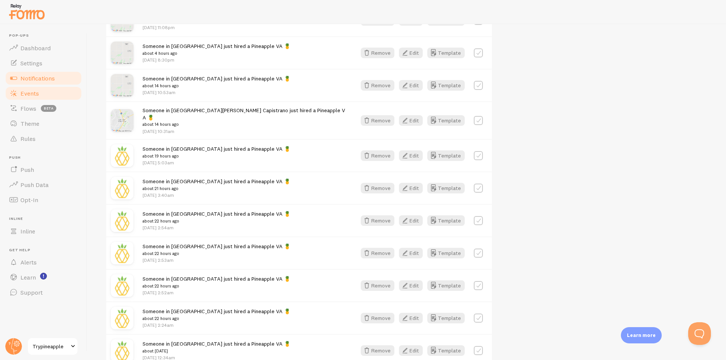
click at [28, 82] on link "Notifications" at bounding box center [44, 78] width 78 height 15
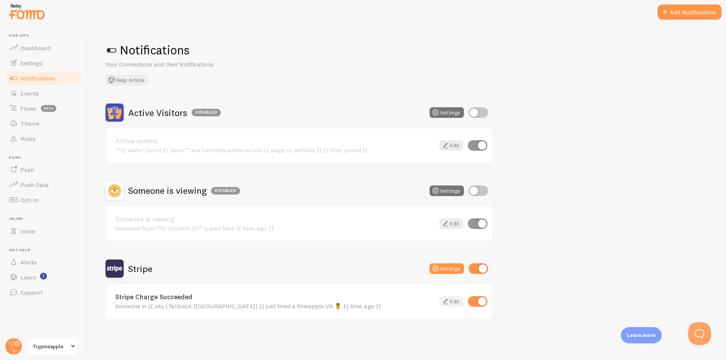
click at [446, 305] on icon at bounding box center [445, 301] width 9 height 9
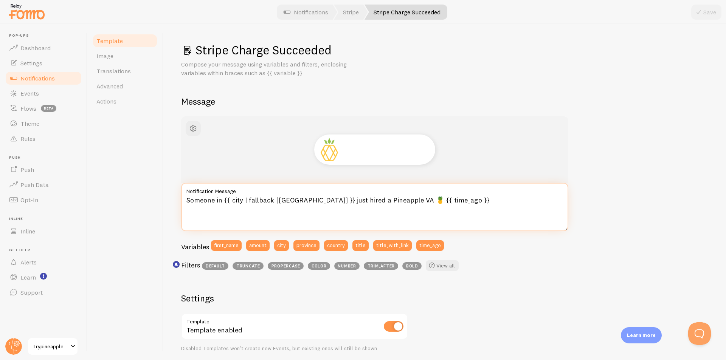
click at [279, 200] on textarea "Someone in {{ city | fallback [USA] }} just hired a Pineapple VA 🍍 {{ time_ago …" at bounding box center [374, 207] width 387 height 48
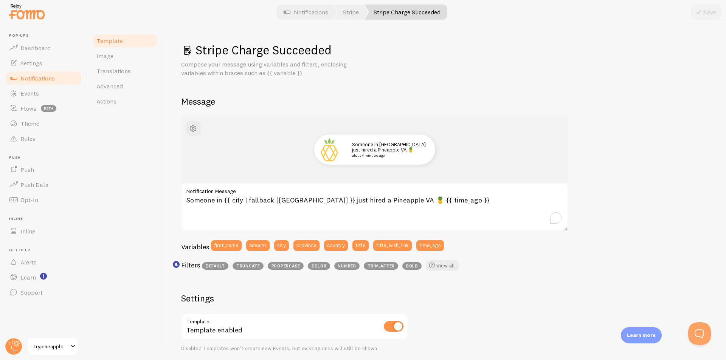
click at [676, 96] on h2 "Message" at bounding box center [444, 102] width 527 height 12
click at [285, 199] on textarea "Someone in {{ city | fallback [USA] }} just hired a Pineapple VA 🍍 {{ time_ago …" at bounding box center [374, 207] width 387 height 48
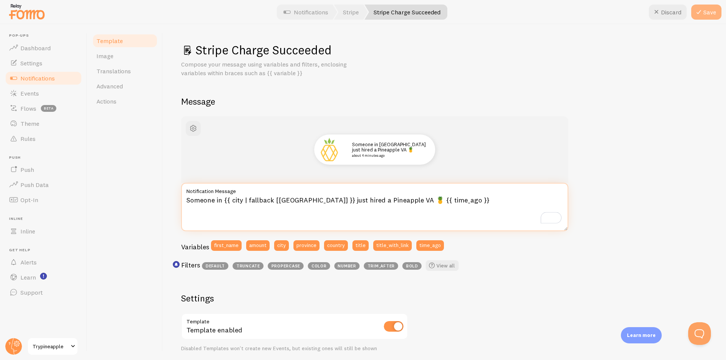
type textarea "Someone in {{ city | fallback [[GEOGRAPHIC_DATA]] }} just hired a Pineapple VA …"
click at [702, 8] on icon at bounding box center [698, 12] width 9 height 9
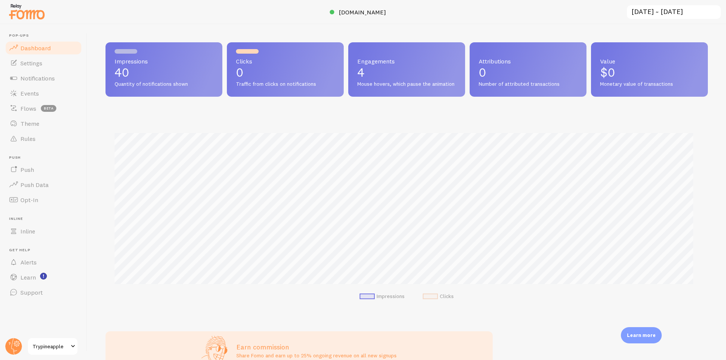
scroll to position [199, 597]
click at [31, 123] on span "Theme" at bounding box center [29, 124] width 19 height 8
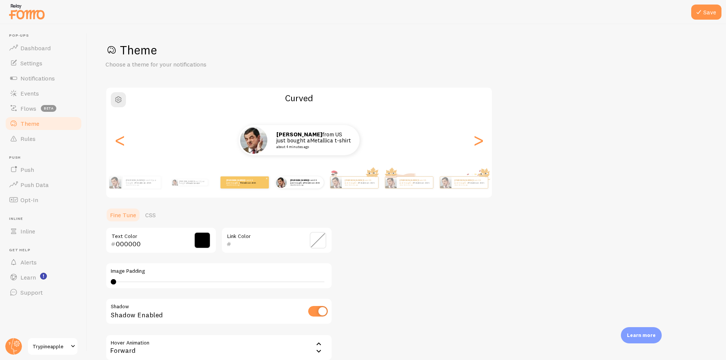
click at [242, 183] on link "Metallica t-shirt" at bounding box center [248, 182] width 16 height 3
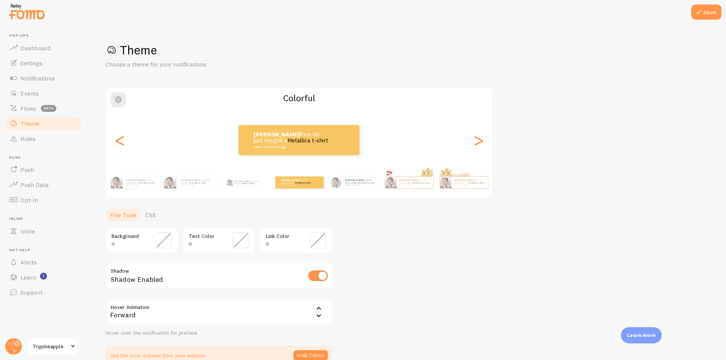
click at [129, 241] on input "text" at bounding box center [131, 244] width 31 height 9
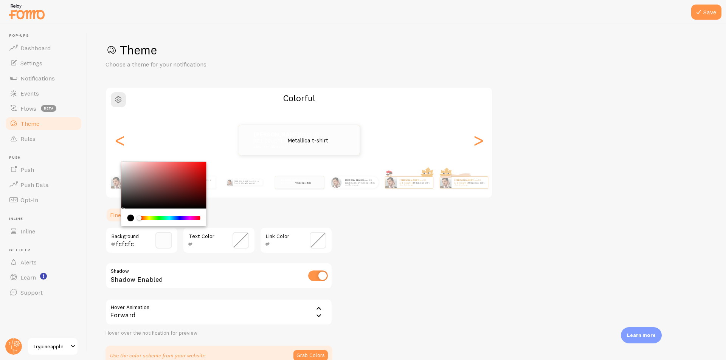
type input "fcfcfc"
click at [420, 241] on div "Theme Choose a theme for your notifications Colorful Vincent from US just bough…" at bounding box center [407, 203] width 603 height 323
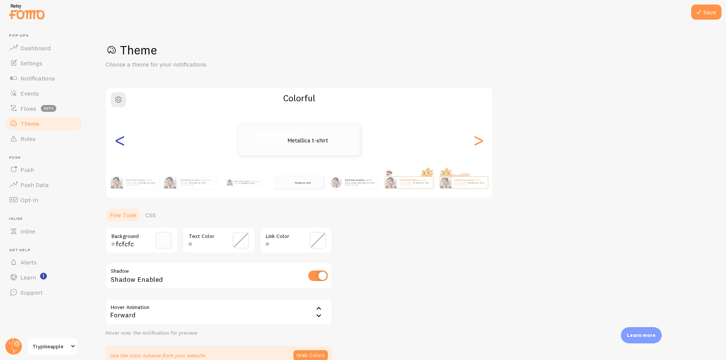
click at [119, 146] on div "<" at bounding box center [119, 140] width 9 height 54
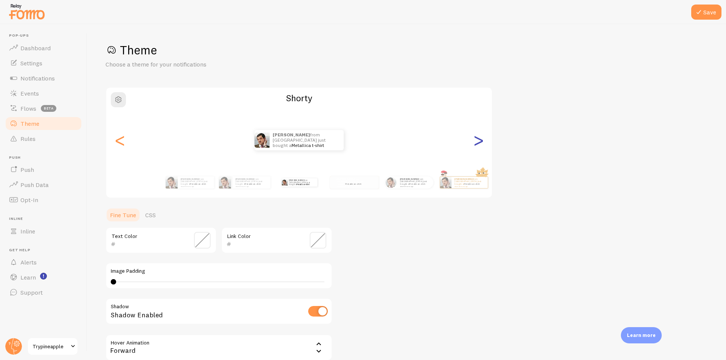
click at [476, 145] on div ">" at bounding box center [478, 140] width 9 height 54
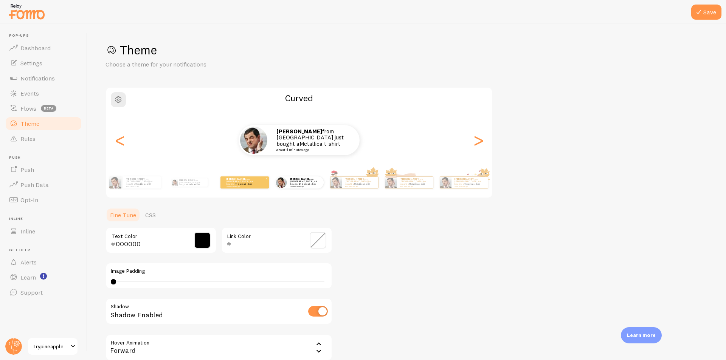
click at [247, 179] on div "Vincent from Philippines just bought a Metallica t-shirt about 4 minutes ago" at bounding box center [245, 183] width 48 height 12
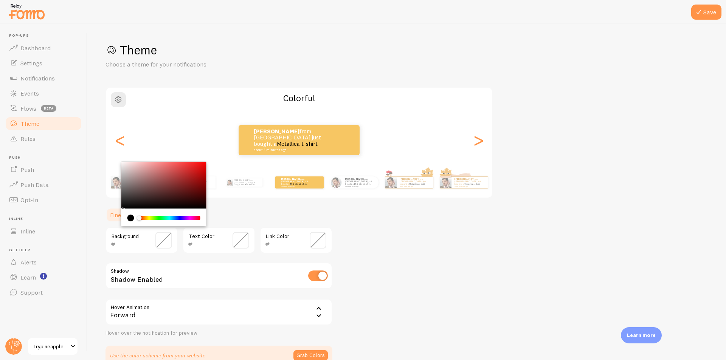
click at [139, 243] on input "text" at bounding box center [131, 244] width 31 height 9
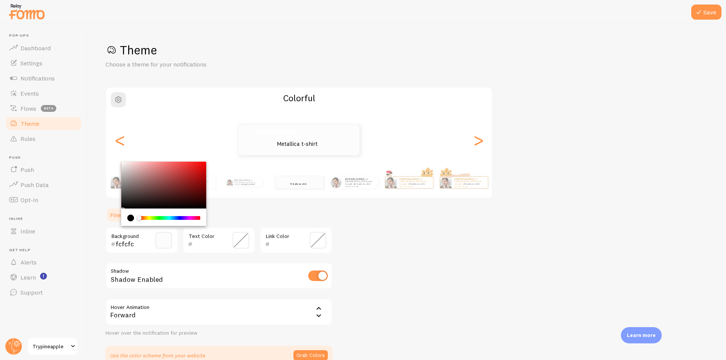
type input "fcfcfc"
click at [217, 244] on input "text" at bounding box center [208, 244] width 31 height 9
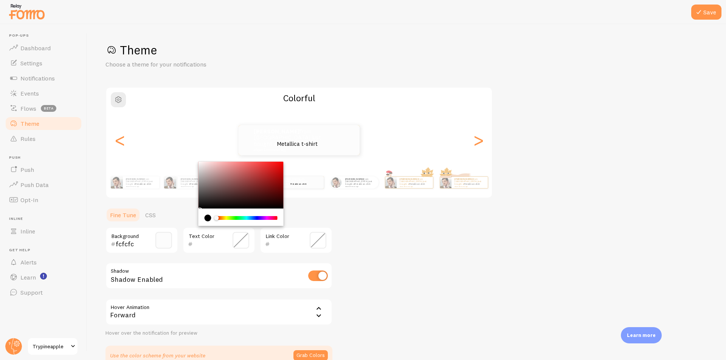
click at [244, 242] on span at bounding box center [241, 240] width 17 height 17
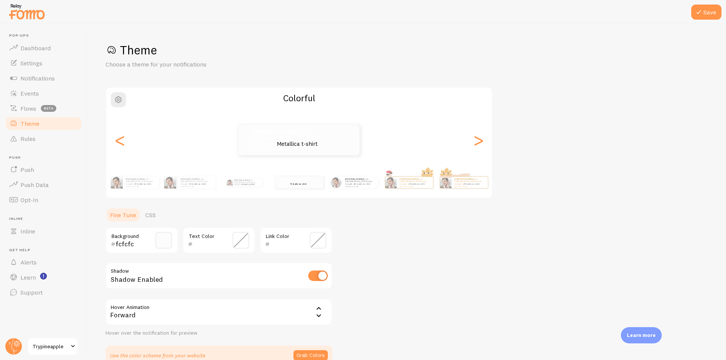
click at [241, 242] on span at bounding box center [241, 240] width 17 height 17
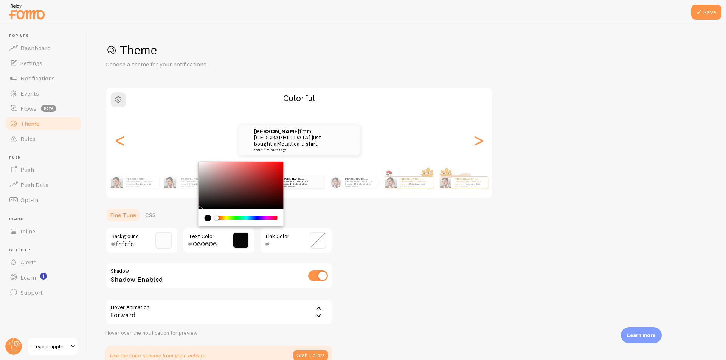
drag, startPoint x: 217, startPoint y: 195, endPoint x: 314, endPoint y: 241, distance: 107.6
click at [185, 214] on section "Fine Tune CSS fcfcfc Background 060606 Text Color Link Color Shadow Shadow Enab…" at bounding box center [219, 287] width 227 height 158
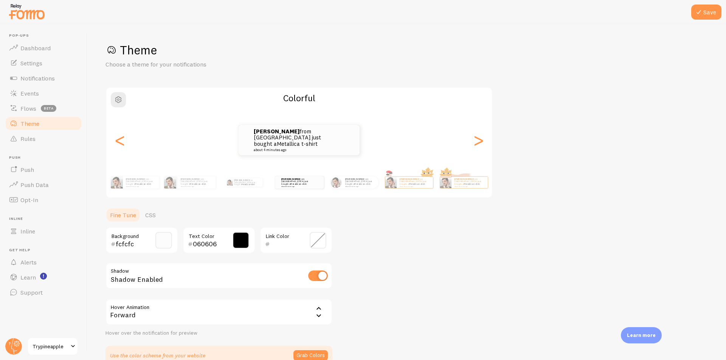
click at [485, 280] on div "Theme Choose a theme for your notifications Colorful Vincent from Philippines j…" at bounding box center [407, 203] width 603 height 323
type input "000000"
click at [44, 65] on link "Settings" at bounding box center [44, 63] width 78 height 15
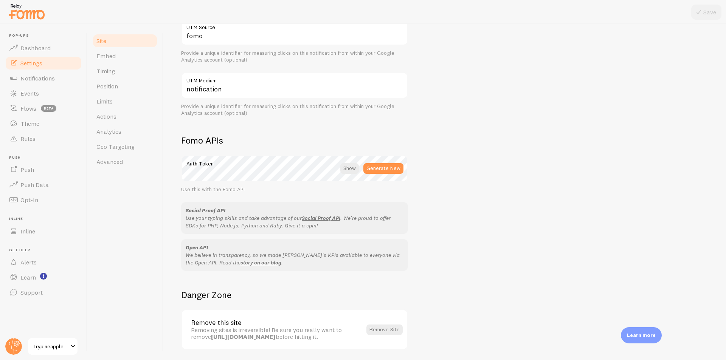
scroll to position [354, 0]
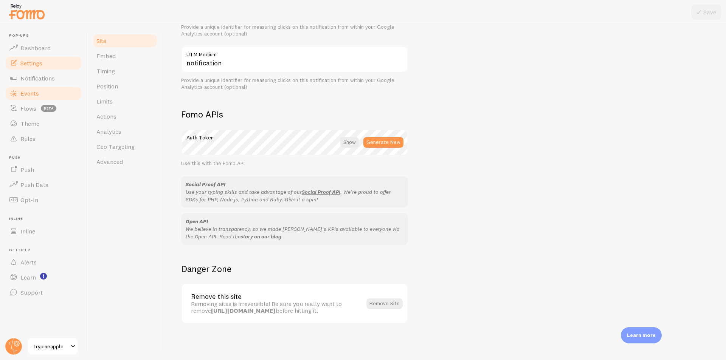
click at [48, 86] on link "Events" at bounding box center [44, 93] width 78 height 15
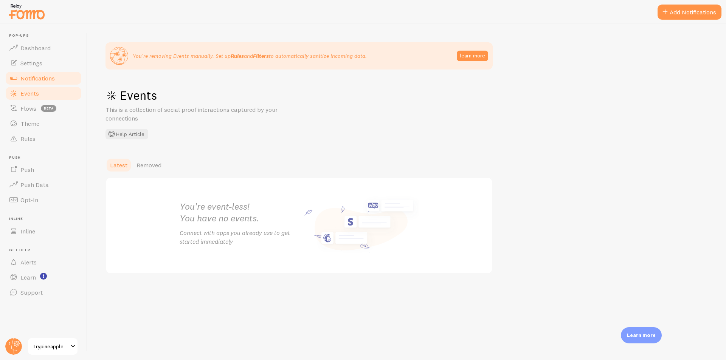
click at [45, 76] on span "Notifications" at bounding box center [37, 79] width 34 height 8
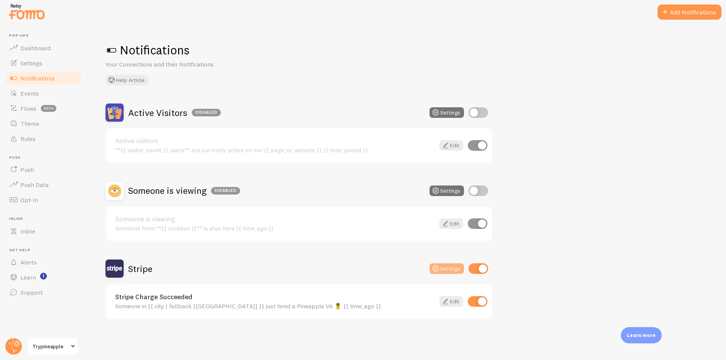
click at [440, 267] on icon at bounding box center [435, 268] width 9 height 9
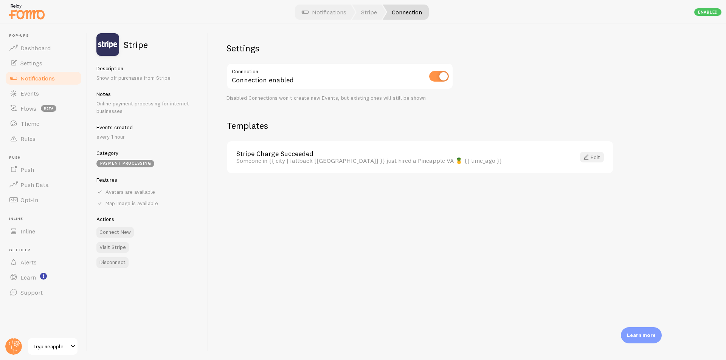
click at [584, 155] on span at bounding box center [586, 157] width 9 height 9
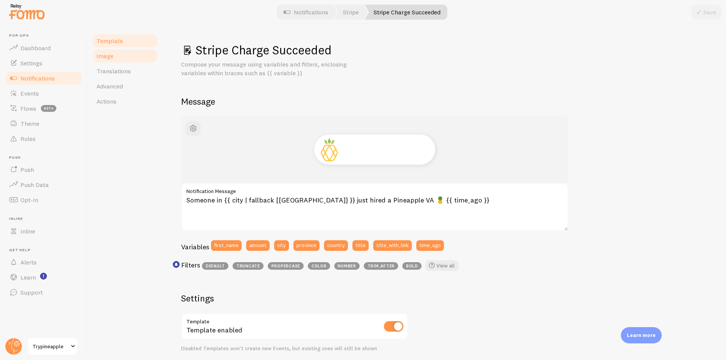
click at [107, 54] on span "Image" at bounding box center [104, 56] width 17 height 8
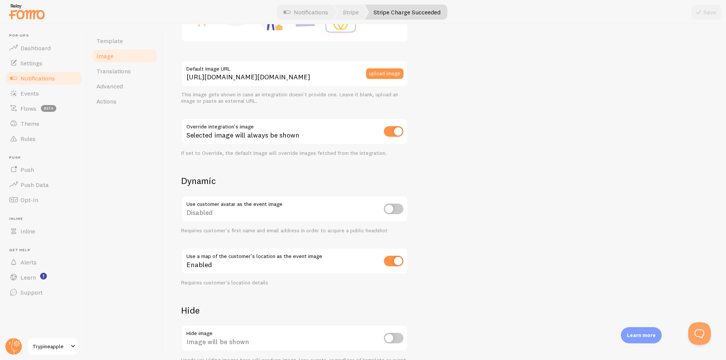
click at [389, 259] on input "checkbox" at bounding box center [394, 261] width 20 height 11
checkbox input "false"
click at [473, 216] on div "This is true for every new event that is created. To change the apperance of ol…" at bounding box center [444, 139] width 527 height 464
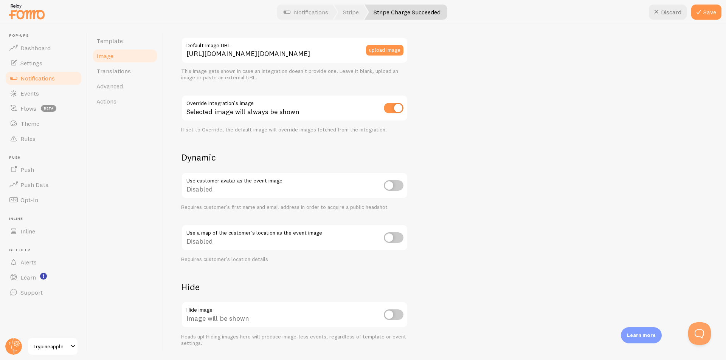
scroll to position [236, 0]
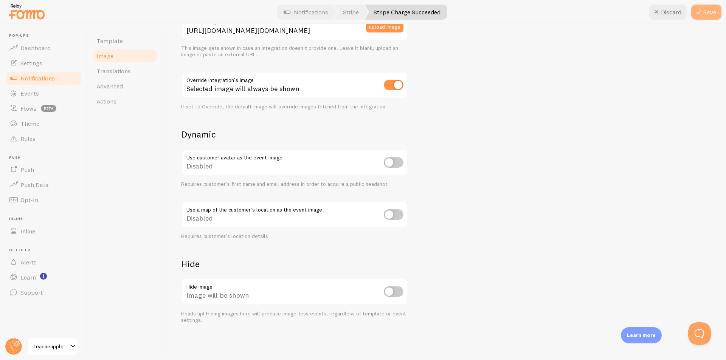
click at [712, 8] on button "Save" at bounding box center [706, 12] width 30 height 15
click at [135, 71] on link "Translations" at bounding box center [125, 71] width 66 height 15
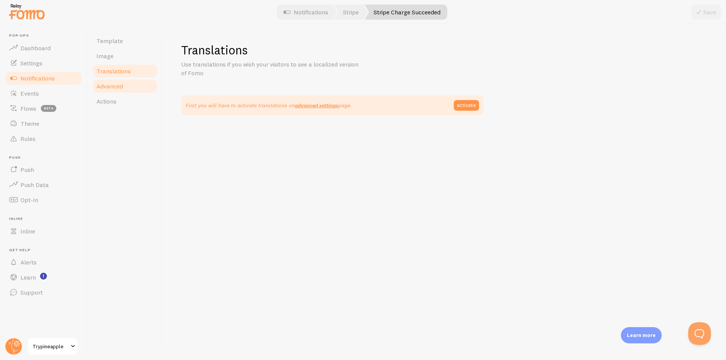
click at [132, 83] on link "Advanced" at bounding box center [125, 86] width 66 height 15
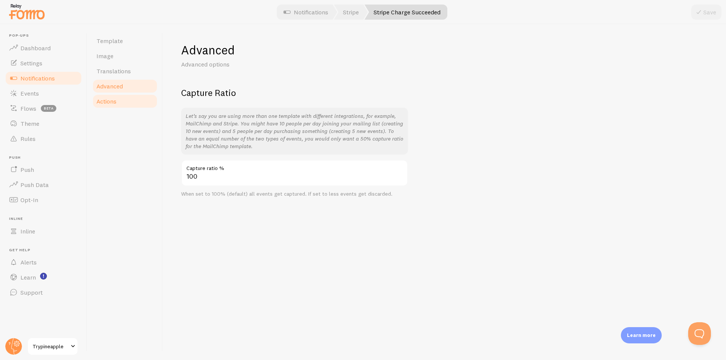
click at [106, 98] on span "Actions" at bounding box center [106, 102] width 20 height 8
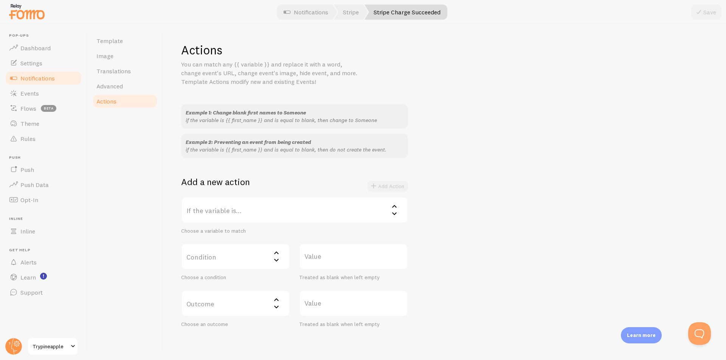
scroll to position [33, 0]
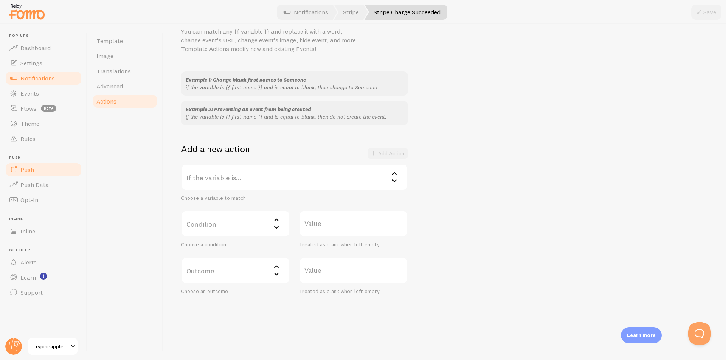
click at [33, 172] on span "Push" at bounding box center [27, 170] width 14 height 8
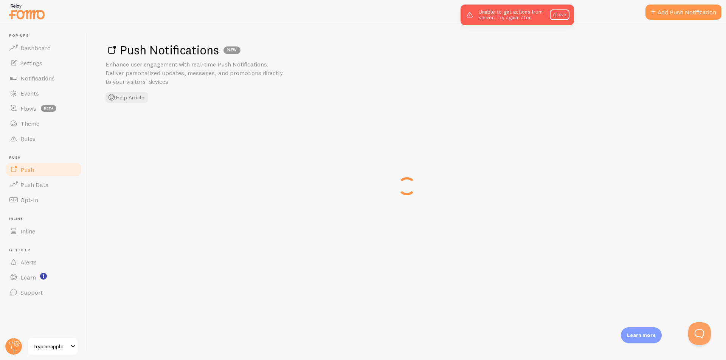
drag, startPoint x: 551, startPoint y: 202, endPoint x: 726, endPoint y: 258, distance: 183.3
click at [637, 360] on html "Pop-ups Dashboard Settings Notifications Events Flows beta Theme Rules Push Pus…" at bounding box center [363, 209] width 726 height 419
click at [561, 19] on link "close" at bounding box center [560, 14] width 20 height 11
drag, startPoint x: 444, startPoint y: 116, endPoint x: 448, endPoint y: 115, distance: 4.7
click at [444, 116] on div "Push Notifications NEW Enhance user engagement with real-time Push Notification…" at bounding box center [406, 192] width 639 height 336
